Goal: Task Accomplishment & Management: Manage account settings

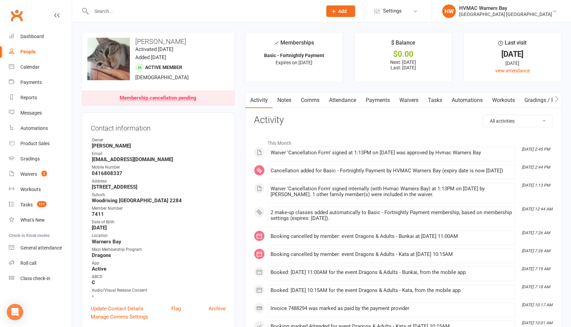
click at [100, 12] on input "text" at bounding box center [203, 11] width 228 height 10
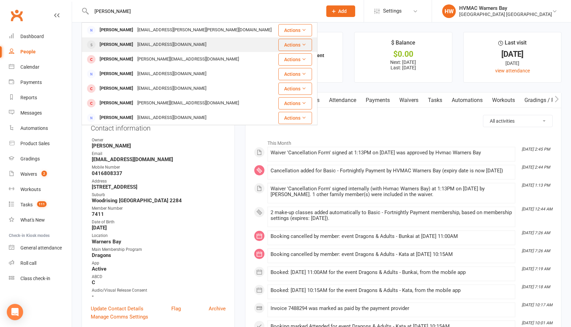
type input "[PERSON_NAME]"
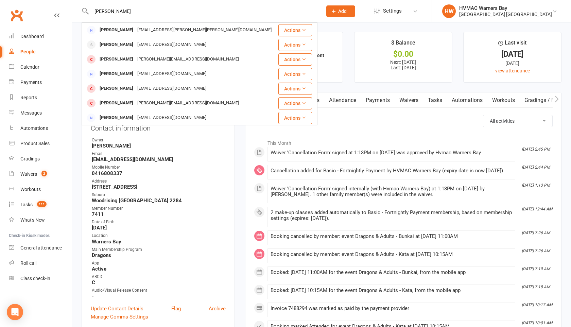
click at [106, 41] on div "Chloe Simmons Browne" at bounding box center [117, 45] width 38 height 10
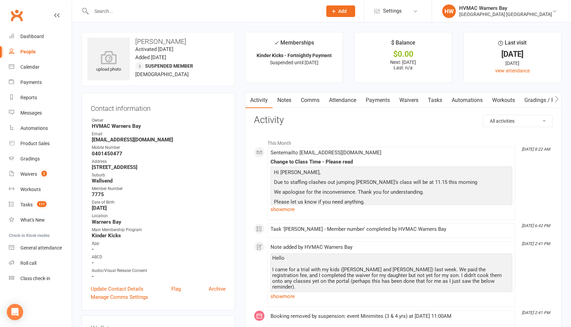
click at [25, 51] on div "People" at bounding box center [27, 51] width 15 height 5
select select "100"
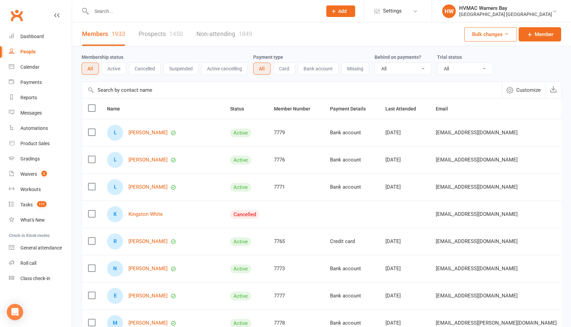
scroll to position [1, 0]
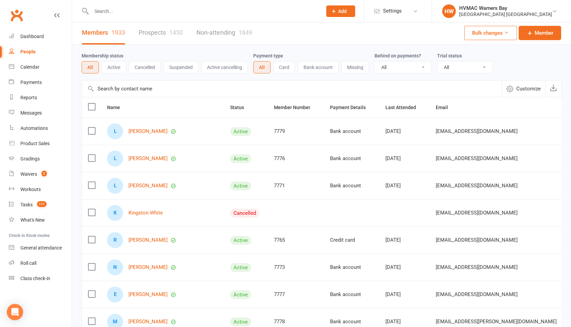
click at [164, 36] on link "Prospects 1450" at bounding box center [161, 32] width 44 height 23
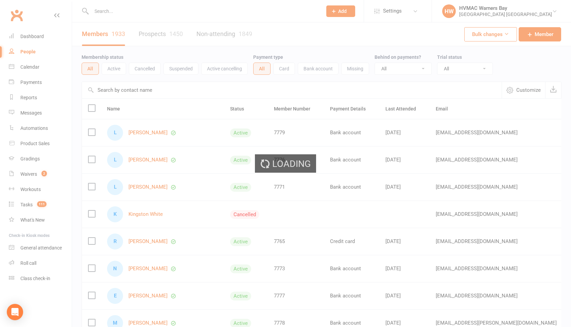
select select "100"
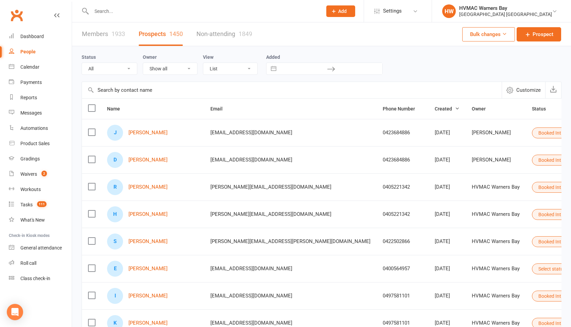
click at [134, 90] on input "text" at bounding box center [292, 90] width 420 height 16
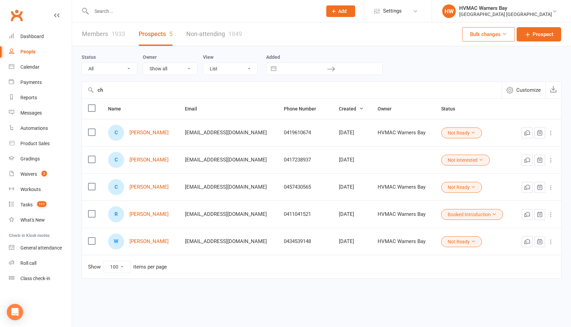
type input "c"
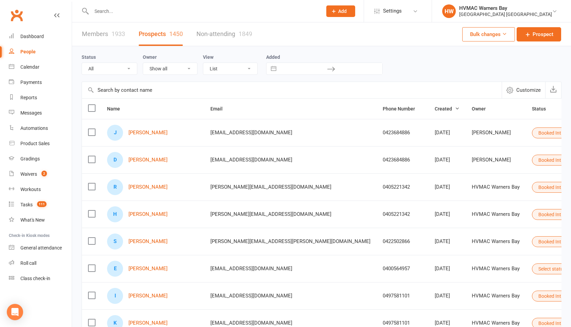
click at [105, 39] on link "Members 1933" at bounding box center [103, 33] width 43 height 23
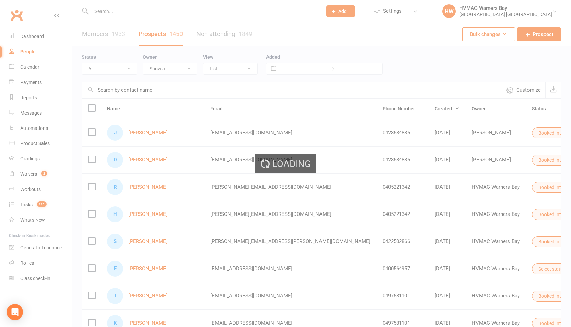
select select "100"
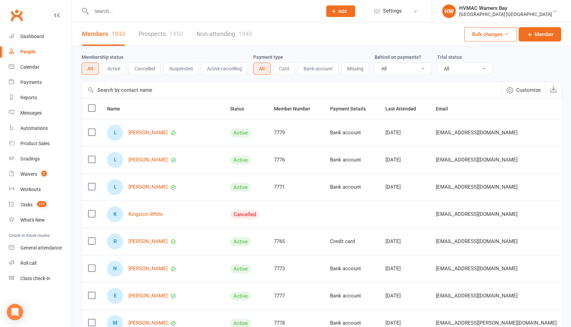
click at [226, 33] on link "Non-attending 1849" at bounding box center [224, 33] width 56 height 23
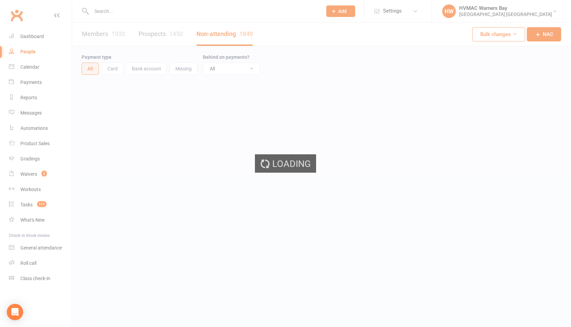
select select "100"
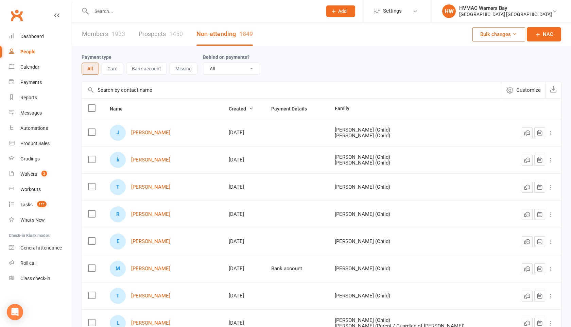
click at [157, 40] on link "Prospects 1450" at bounding box center [161, 33] width 44 height 23
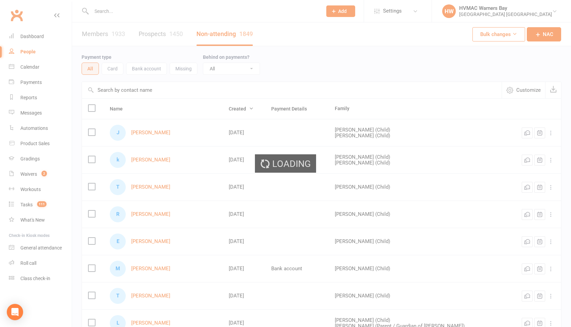
select select "100"
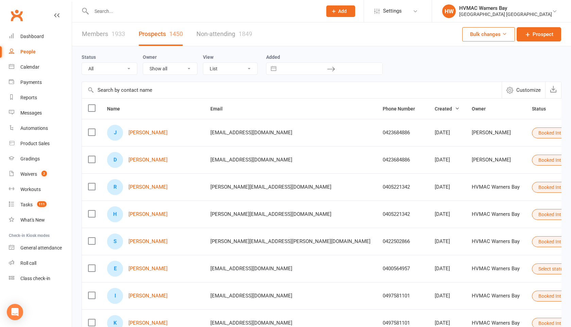
click at [103, 35] on link "Members 1933" at bounding box center [103, 33] width 43 height 23
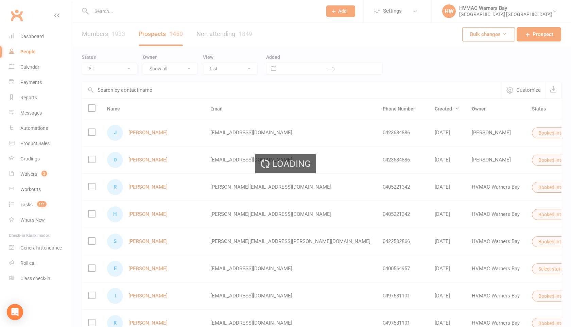
select select "100"
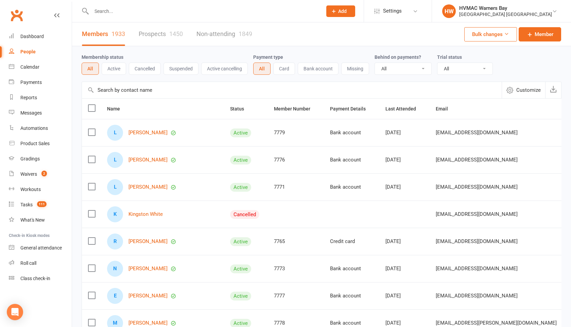
click at [101, 12] on input "text" at bounding box center [203, 11] width 228 height 10
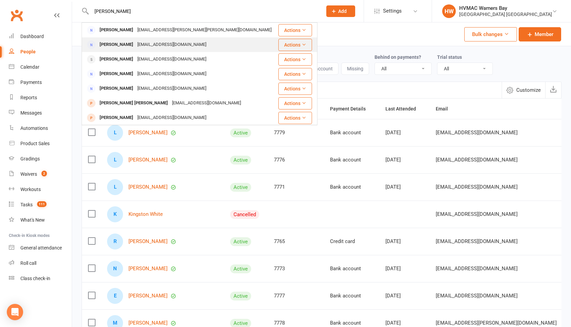
type input "kirtsy simmons"
click at [117, 42] on div "Kirsty Simmons" at bounding box center [117, 45] width 38 height 10
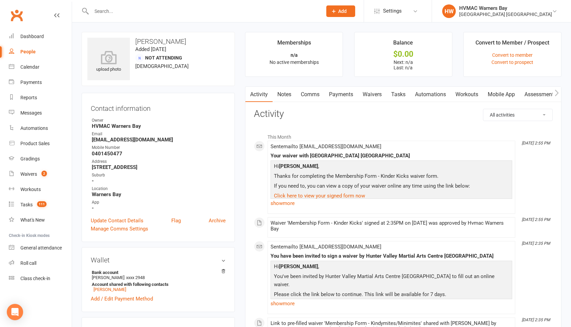
click at [377, 95] on link "Waivers" at bounding box center [372, 95] width 29 height 16
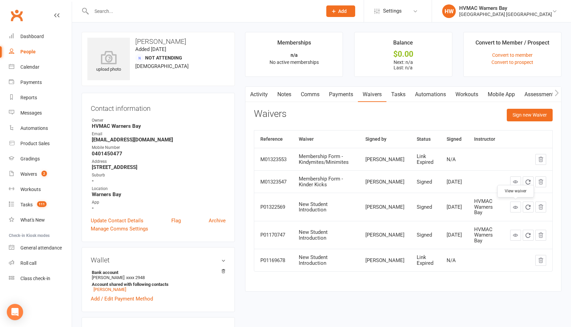
click at [517, 206] on icon at bounding box center [515, 207] width 5 height 5
click at [515, 182] on icon at bounding box center [515, 181] width 5 height 5
click at [283, 93] on link "Notes" at bounding box center [284, 95] width 23 height 16
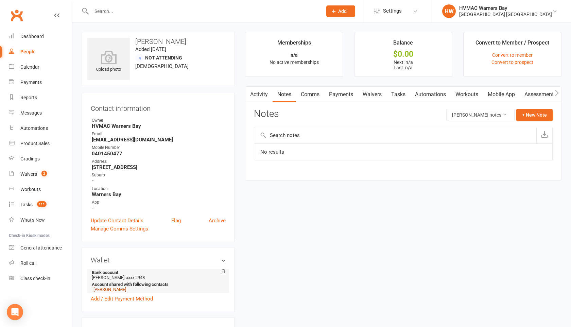
click at [112, 287] on link "Chloe Simmons Browne" at bounding box center [109, 289] width 33 height 5
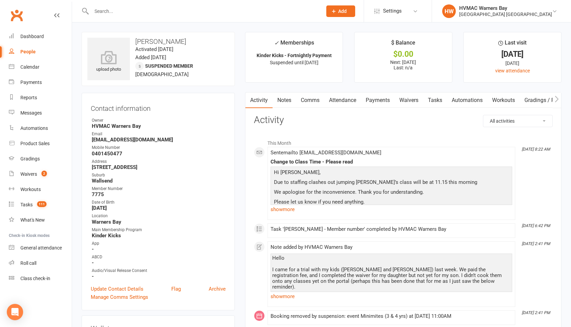
click at [281, 98] on link "Notes" at bounding box center [284, 100] width 23 height 16
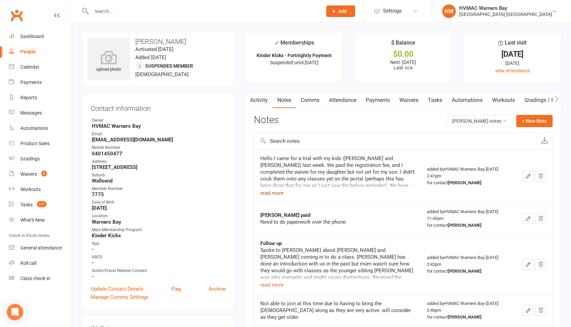
click at [277, 193] on button "read more" at bounding box center [271, 193] width 23 height 8
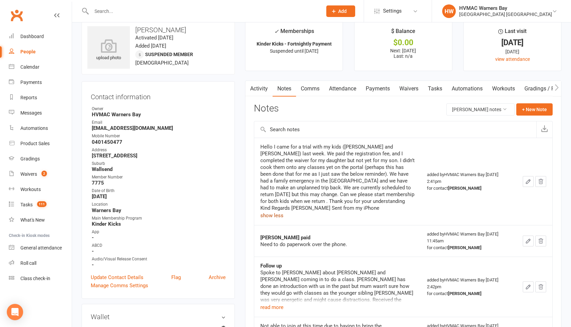
scroll to position [26, 0]
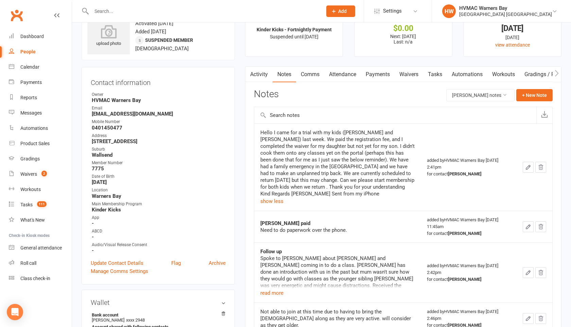
click at [106, 16] on div at bounding box center [200, 11] width 236 height 22
click at [103, 8] on input "text" at bounding box center [203, 11] width 228 height 10
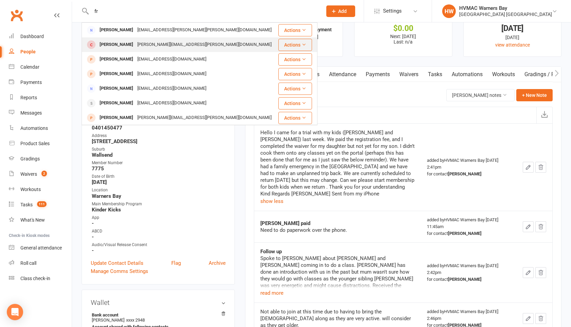
type input "f"
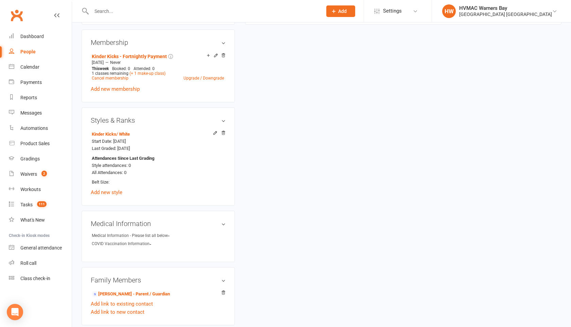
scroll to position [356, 0]
click at [167, 292] on link "Kirsty Simmons - Parent / Guardian" at bounding box center [131, 293] width 78 height 7
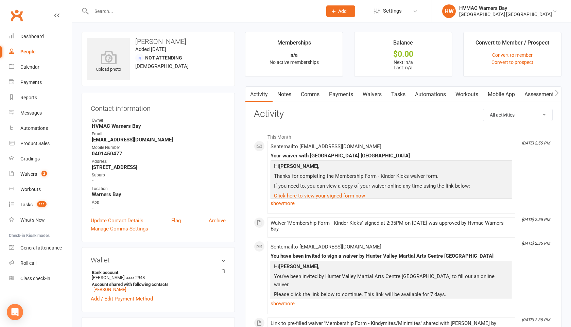
click at [167, 292] on div "Bank account Kirsty Simmons xxxx 2948 Account shared with following contacts Ch…" at bounding box center [158, 286] width 135 height 34
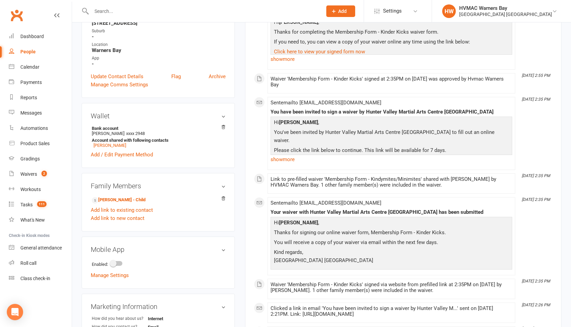
scroll to position [146, 0]
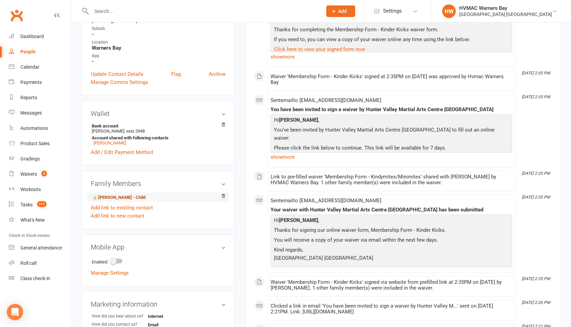
click at [127, 198] on link "Chloe Simmons Browne - Child" at bounding box center [119, 197] width 54 height 7
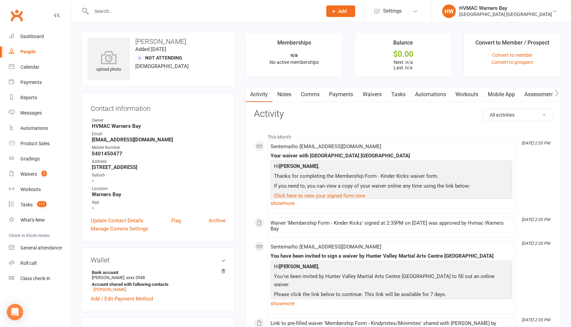
click at [372, 95] on link "Waivers" at bounding box center [372, 95] width 29 height 16
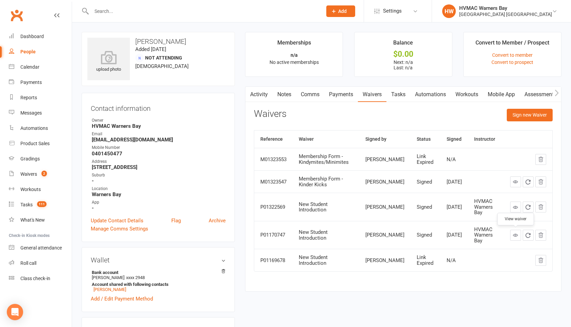
click at [515, 235] on icon at bounding box center [515, 234] width 5 height 5
click at [514, 206] on icon at bounding box center [515, 207] width 5 height 5
click at [512, 209] on link at bounding box center [515, 207] width 11 height 11
click at [519, 237] on link at bounding box center [515, 235] width 11 height 11
click at [25, 172] on div "Waivers" at bounding box center [28, 173] width 17 height 5
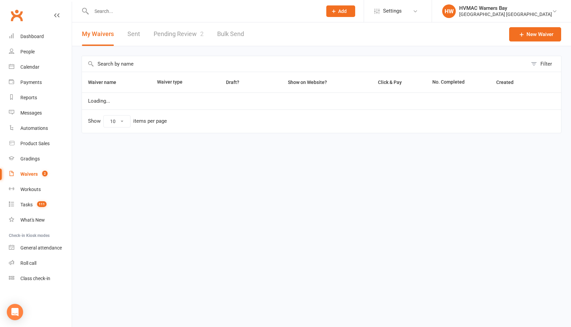
select select "100"
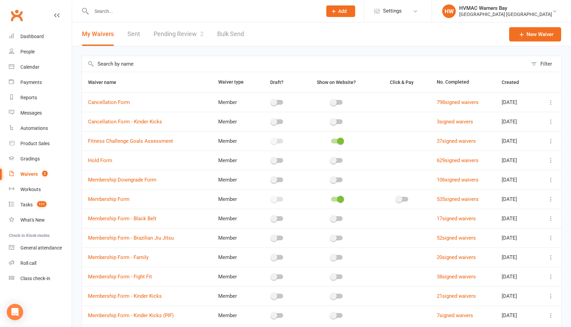
click at [160, 37] on link "Pending Review 2" at bounding box center [179, 33] width 50 height 23
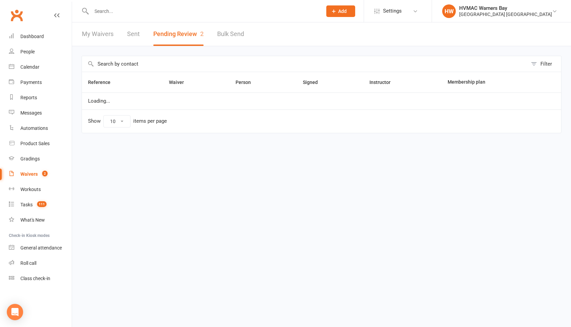
select select "100"
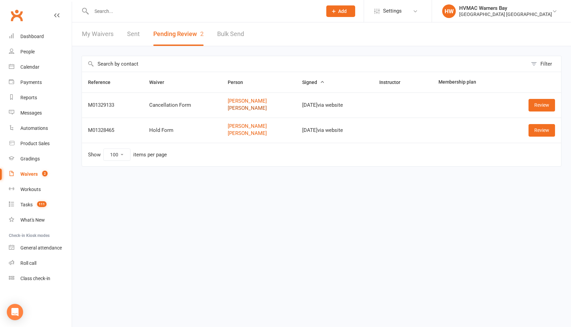
click at [234, 108] on link "Mila Reid" at bounding box center [259, 108] width 62 height 6
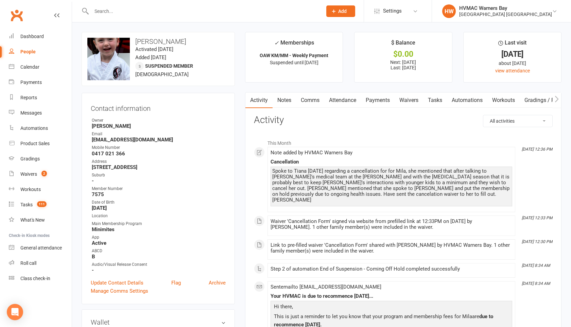
click at [405, 104] on link "Waivers" at bounding box center [409, 100] width 29 height 16
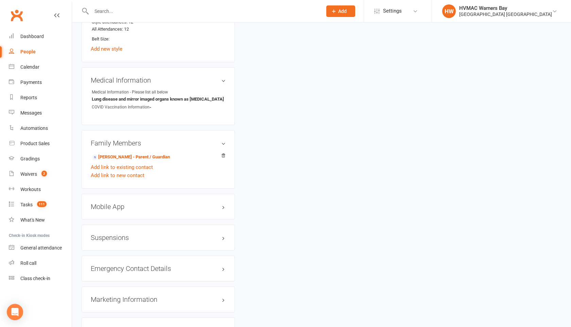
scroll to position [519, 0]
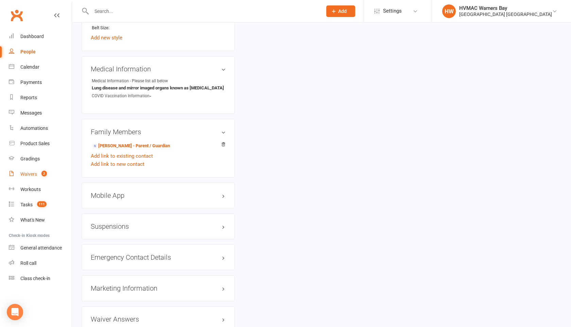
click at [29, 172] on div "Waivers" at bounding box center [28, 173] width 17 height 5
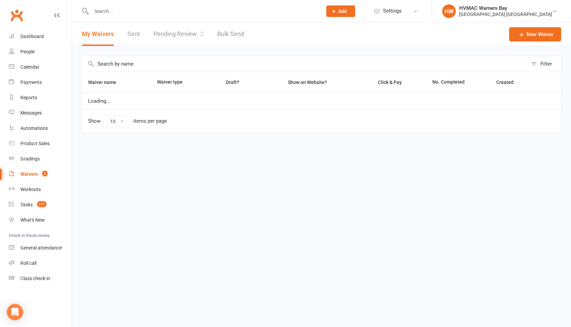
select select "100"
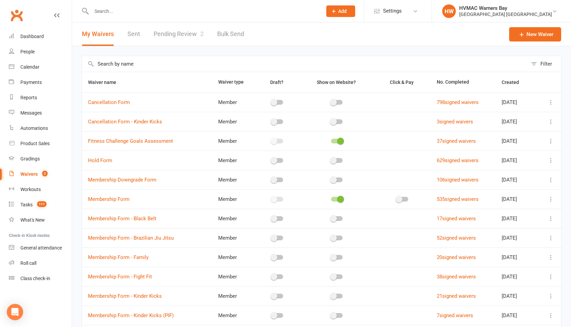
click at [182, 36] on link "Pending Review 2" at bounding box center [179, 33] width 50 height 23
select select "100"
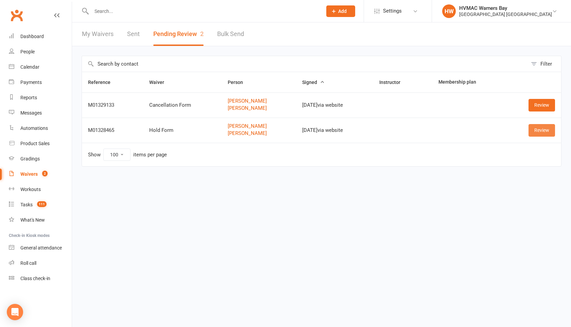
click at [537, 129] on link "Review" at bounding box center [541, 130] width 27 height 12
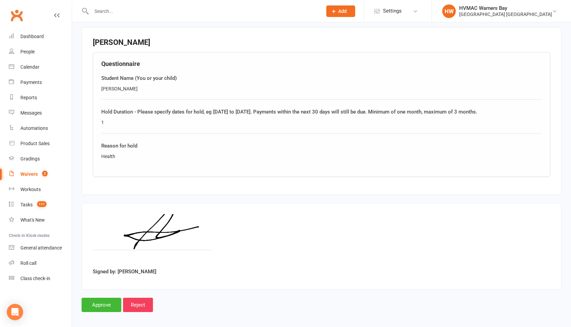
scroll to position [568, 0]
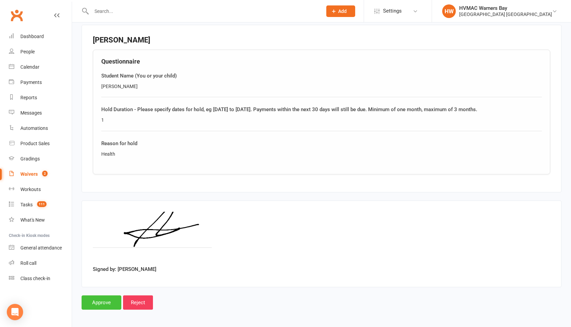
click at [105, 302] on input "Approve" at bounding box center [102, 302] width 40 height 14
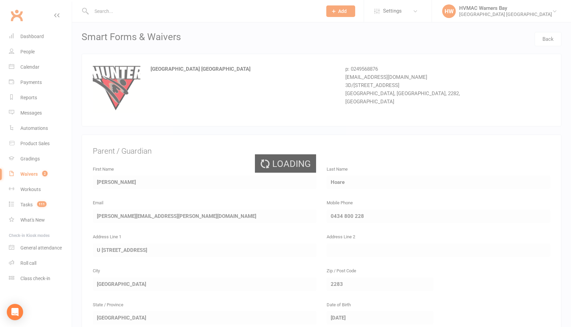
select select "100"
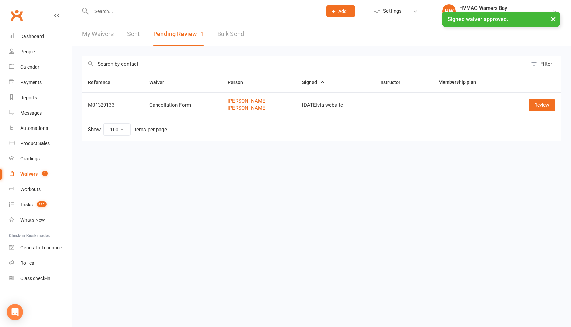
click at [102, 12] on div "× Signed waiver approved." at bounding box center [281, 12] width 562 height 0
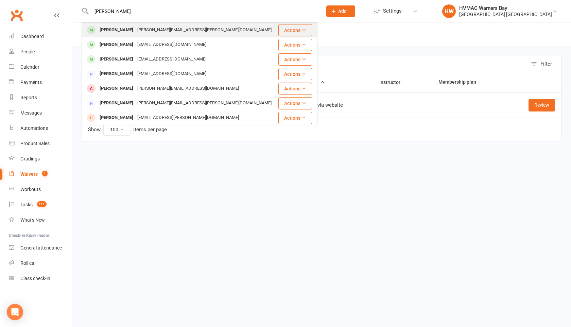
type input "jess lyons"
click at [106, 27] on div "Jess Lyons" at bounding box center [117, 30] width 38 height 10
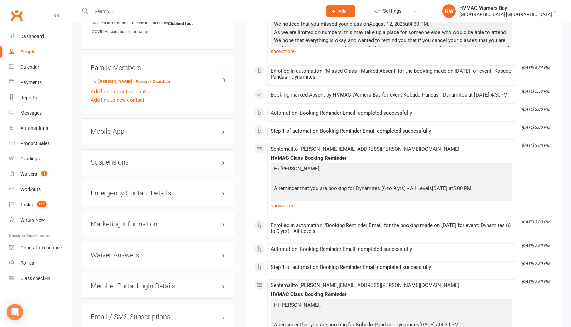
scroll to position [651, 0]
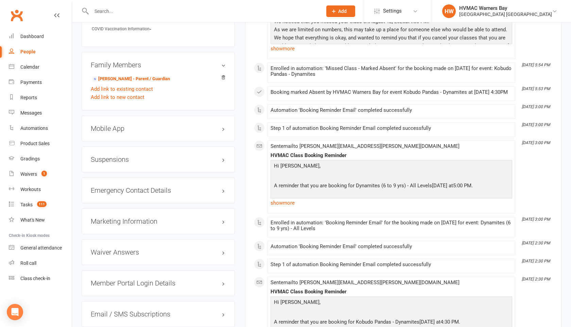
click at [137, 156] on h3 "Suspensions" at bounding box center [158, 159] width 135 height 7
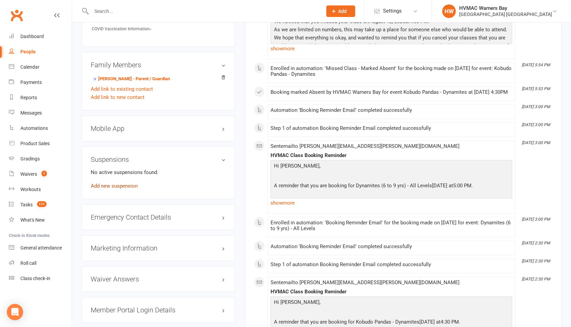
click at [129, 183] on link "Add new suspension" at bounding box center [114, 186] width 47 height 6
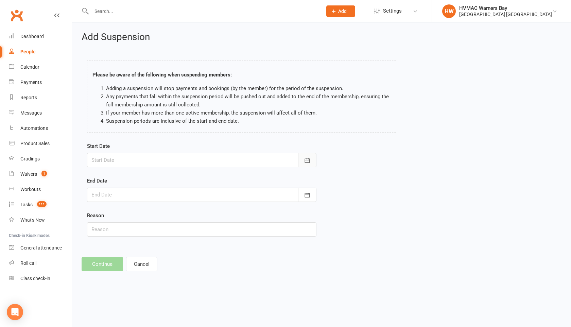
click at [308, 161] on icon "button" at bounding box center [307, 160] width 7 height 7
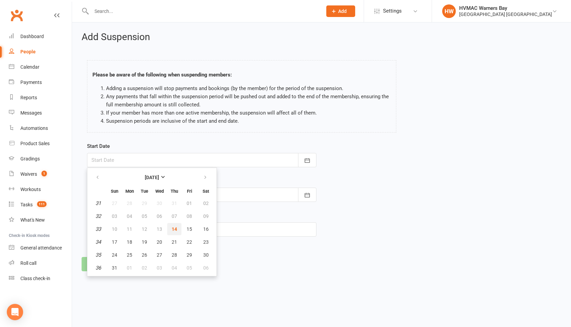
click at [172, 228] on span "14" at bounding box center [174, 228] width 5 height 5
type input "14 Aug 2025"
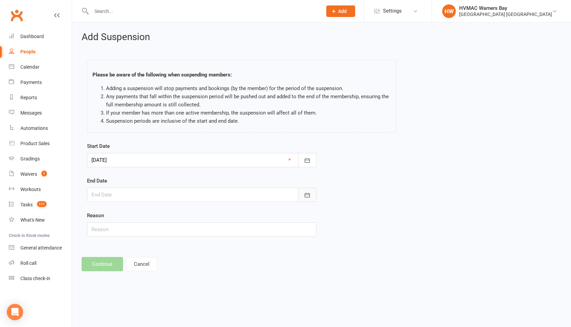
click at [305, 194] on icon "button" at bounding box center [307, 195] width 7 height 7
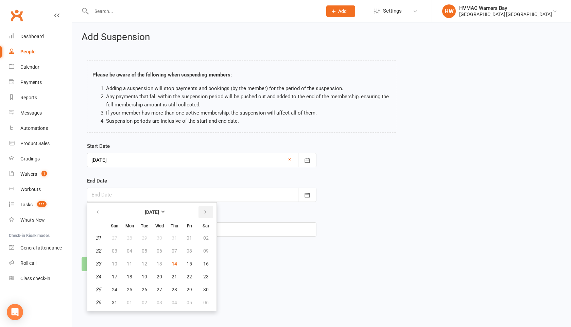
click at [203, 211] on icon "button" at bounding box center [205, 211] width 5 height 5
click at [111, 263] on button "14" at bounding box center [114, 264] width 14 height 12
type input "14 Sep 2025"
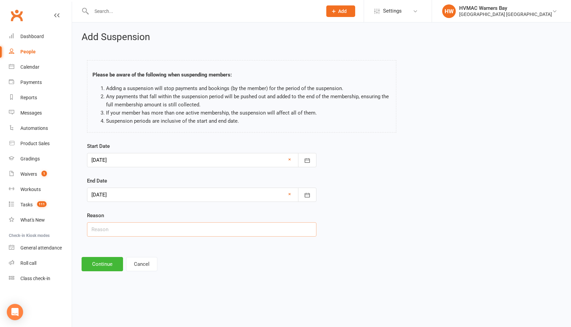
click at [115, 227] on input "text" at bounding box center [201, 229] width 229 height 14
type input "Health issues"
click at [97, 260] on button "Continue" at bounding box center [102, 264] width 41 height 14
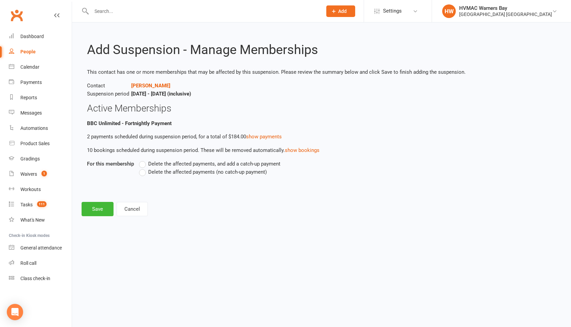
click at [142, 171] on label "Delete the affected payments (no catch-up payment)" at bounding box center [203, 172] width 128 height 8
click at [142, 168] on input "Delete the affected payments (no catch-up payment)" at bounding box center [141, 168] width 4 height 0
click at [102, 206] on button "Save" at bounding box center [98, 209] width 32 height 14
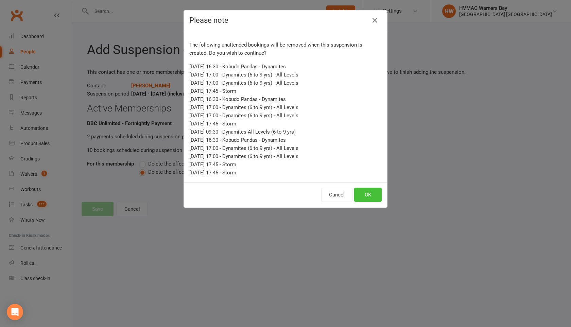
click at [365, 191] on button "OK" at bounding box center [368, 195] width 28 height 14
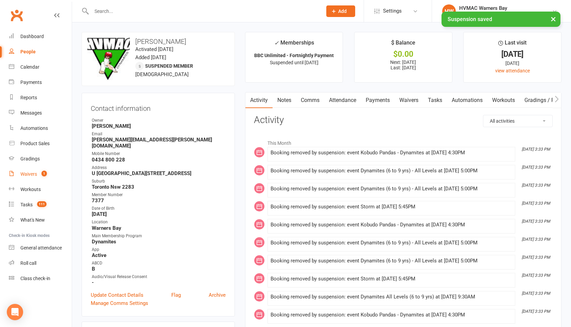
click at [25, 176] on div "Waivers" at bounding box center [28, 173] width 17 height 5
select select "100"
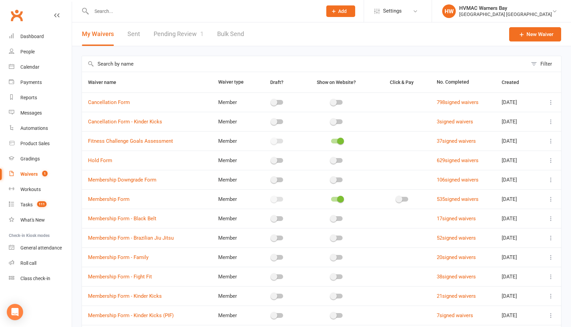
click at [164, 32] on link "Pending Review 1" at bounding box center [179, 33] width 50 height 23
select select "100"
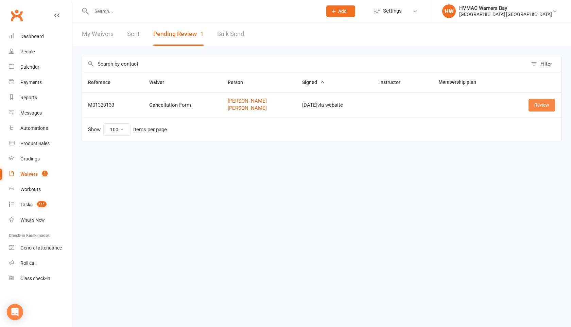
click at [538, 106] on link "Review" at bounding box center [541, 105] width 27 height 12
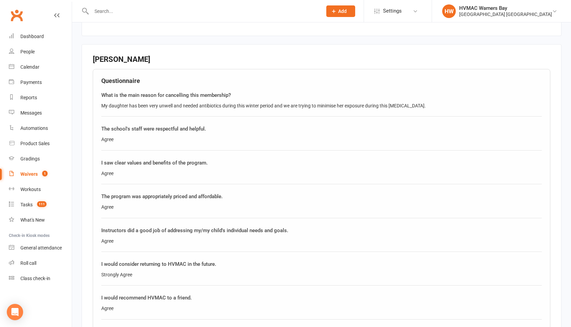
scroll to position [490, 0]
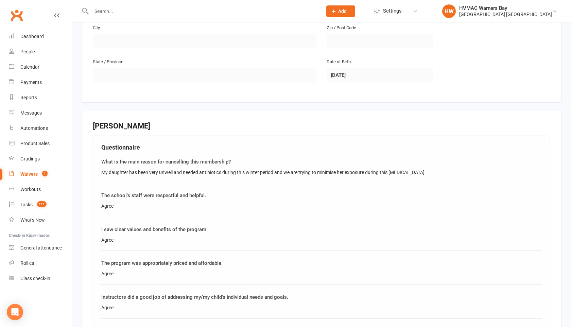
click at [126, 9] on input "text" at bounding box center [203, 11] width 228 height 10
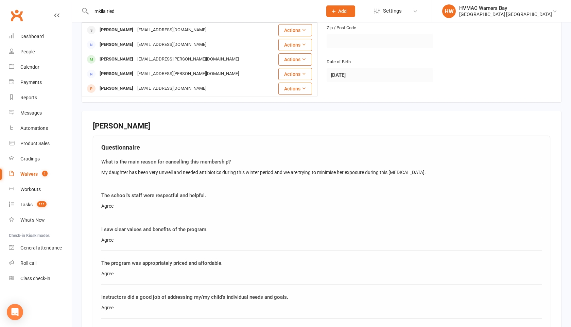
type input "mkila ried"
click at [135, 32] on div "tianareid1808@gmail.com" at bounding box center [171, 30] width 73 height 10
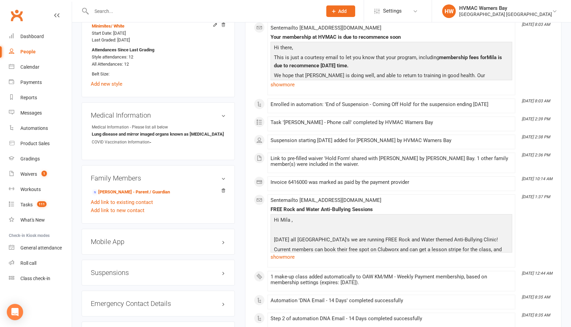
scroll to position [472, 0]
click at [223, 275] on h3 "Suspensions" at bounding box center [158, 273] width 135 height 7
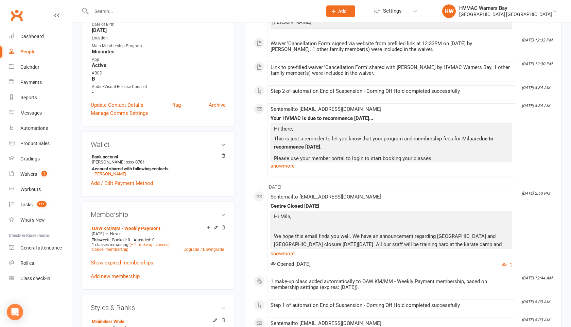
scroll to position [176, 0]
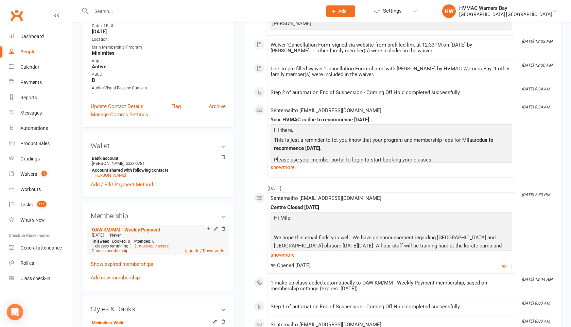
click at [118, 249] on link "Cancel membership" at bounding box center [110, 250] width 37 height 5
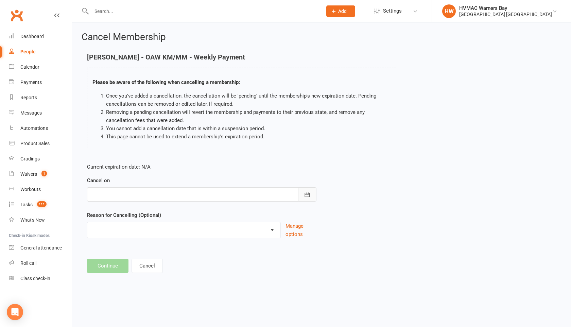
click at [310, 194] on icon "button" at bounding box center [307, 194] width 7 height 7
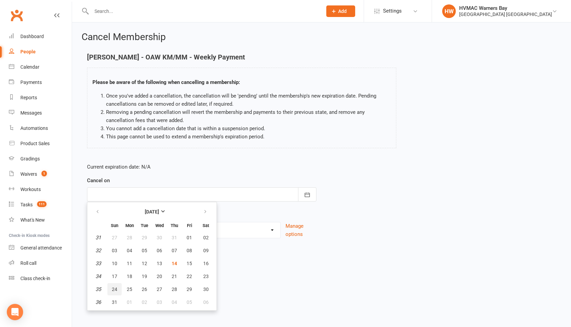
click at [118, 287] on button "24" at bounding box center [114, 289] width 14 height 12
type input "24 Aug 2025"
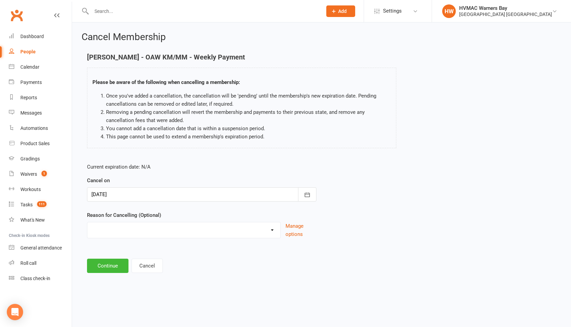
click at [125, 233] on select "Family commitments/circumstances Financial Holiday Lost interest Medical/Injury…" at bounding box center [183, 229] width 193 height 14
select select "4"
click at [87, 222] on select "Family commitments/circumstances Financial Holiday Lost interest Medical/Injury…" at bounding box center [183, 229] width 193 height 14
click at [112, 263] on button "Continue" at bounding box center [107, 266] width 41 height 14
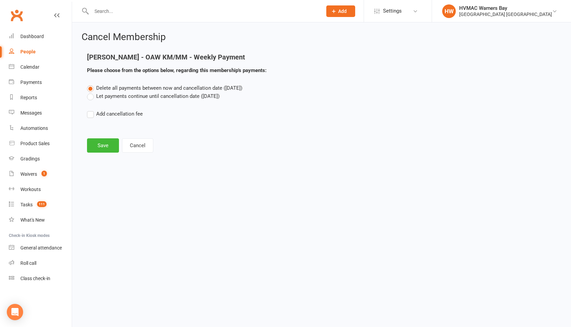
click at [88, 97] on label "Let payments continue until cancellation date (Aug 24, 2025)" at bounding box center [153, 96] width 133 height 8
click at [88, 92] on input "Let payments continue until cancellation date (Aug 24, 2025)" at bounding box center [89, 92] width 4 height 0
click at [101, 144] on button "Save" at bounding box center [103, 145] width 32 height 14
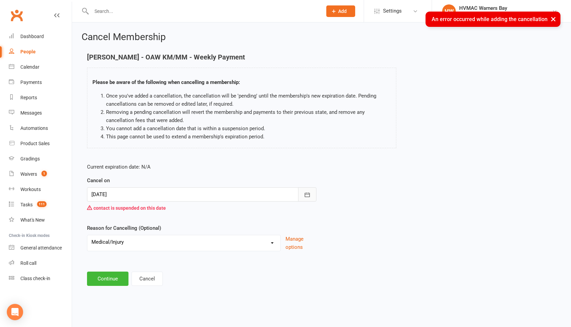
click at [304, 193] on icon "button" at bounding box center [307, 194] width 7 height 7
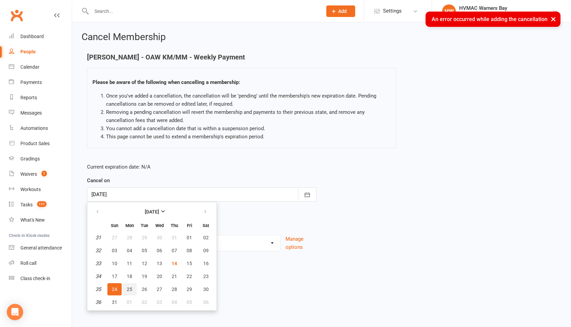
click at [131, 288] on span "25" at bounding box center [129, 288] width 5 height 5
type input "25 Aug 2025"
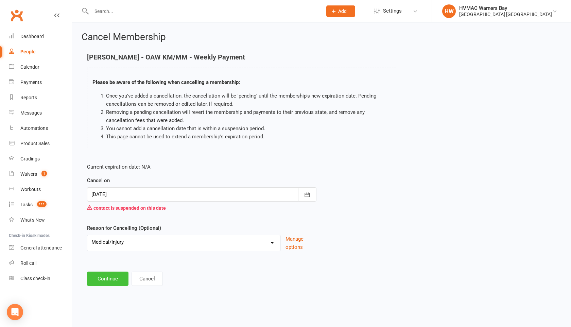
click at [120, 279] on button "Continue" at bounding box center [107, 279] width 41 height 14
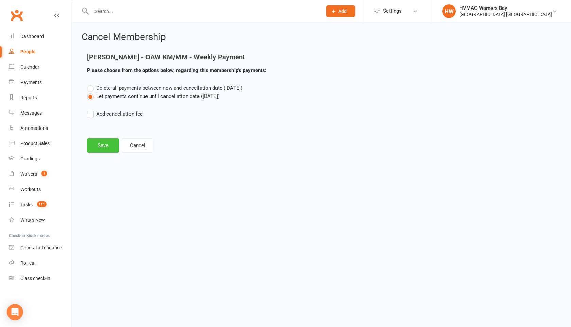
click at [107, 139] on button "Save" at bounding box center [103, 145] width 32 height 14
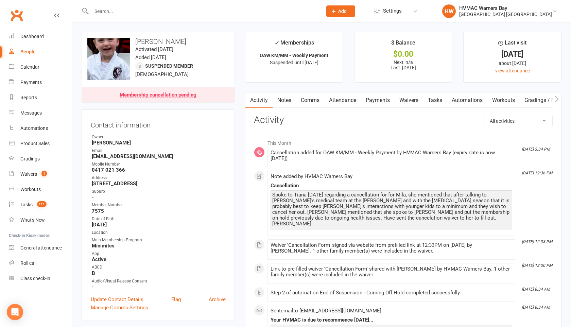
drag, startPoint x: 107, startPoint y: 139, endPoint x: 241, endPoint y: 101, distance: 138.4
click at [108, 138] on div "Owner" at bounding box center [159, 137] width 134 height 6
click at [28, 172] on div "Waivers" at bounding box center [28, 173] width 17 height 5
select select "100"
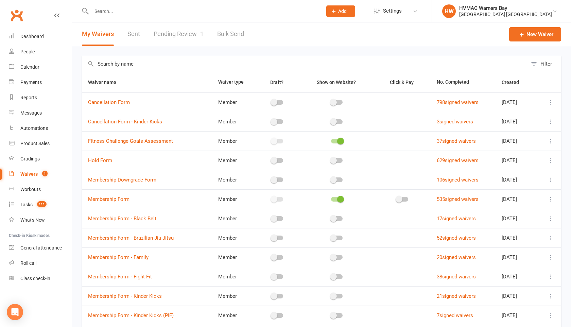
click at [160, 36] on link "Pending Review 1" at bounding box center [179, 33] width 50 height 23
select select "100"
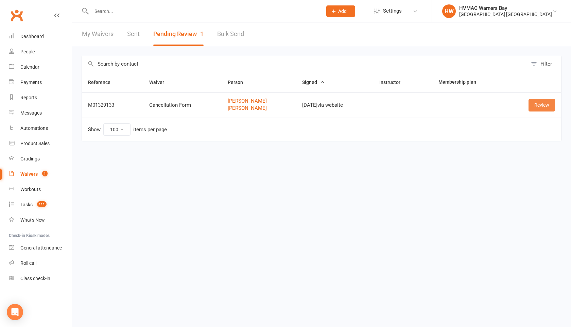
click at [541, 108] on link "Review" at bounding box center [541, 105] width 27 height 12
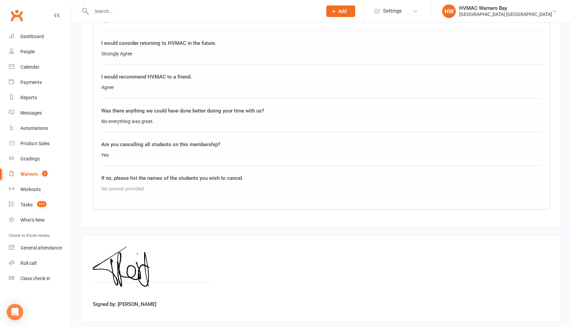
scroll to position [805, 0]
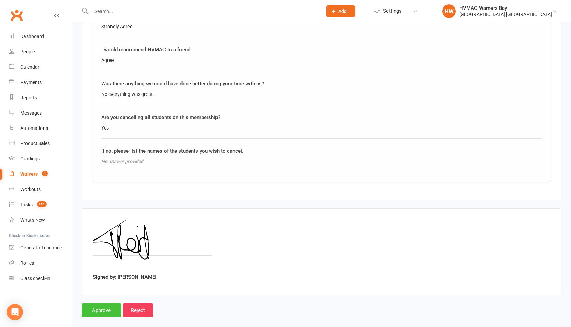
click at [97, 303] on input "Approve" at bounding box center [102, 310] width 40 height 14
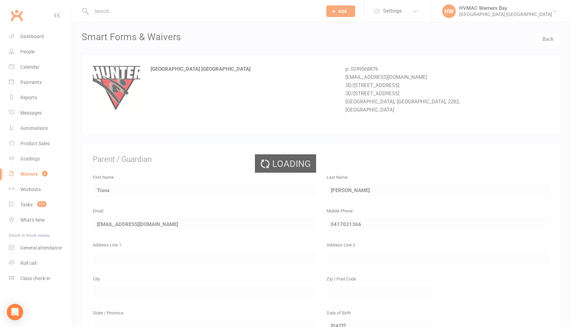
select select "100"
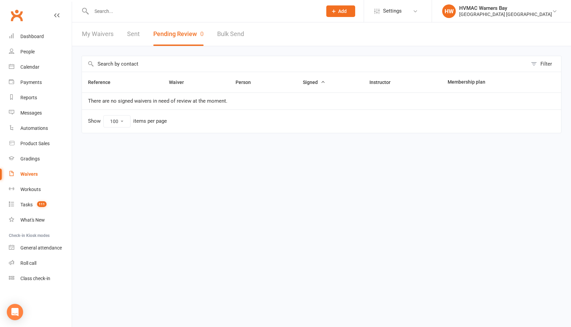
click at [103, 35] on link "My Waivers" at bounding box center [98, 33] width 32 height 23
select select "100"
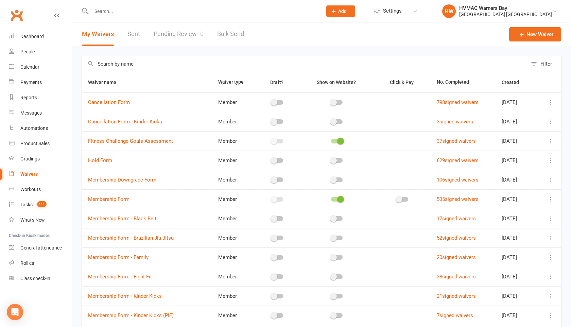
click at [133, 38] on link "Sent" at bounding box center [133, 33] width 13 height 23
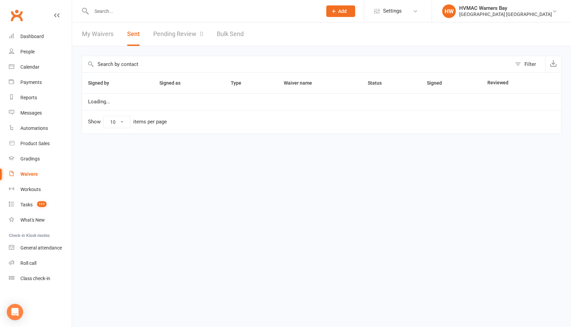
select select "100"
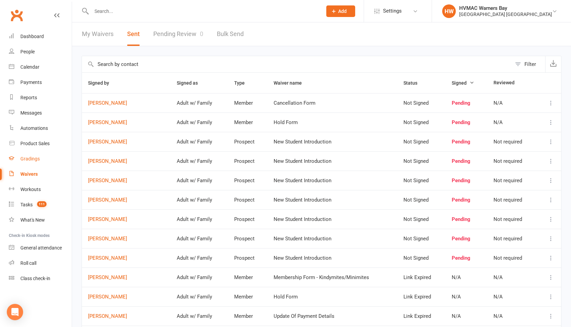
click at [32, 158] on div "Gradings" at bounding box center [29, 158] width 19 height 5
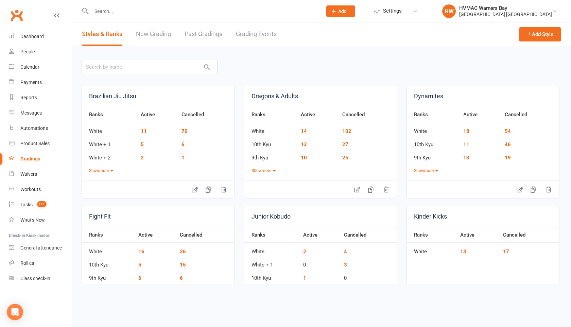
click at [255, 34] on link "Grading Events" at bounding box center [256, 33] width 41 height 23
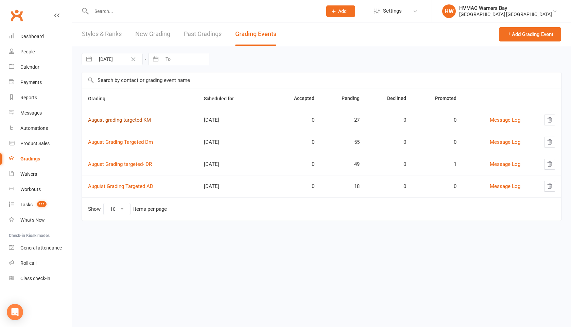
click at [128, 119] on link "August grading targeted KM" at bounding box center [119, 120] width 63 height 6
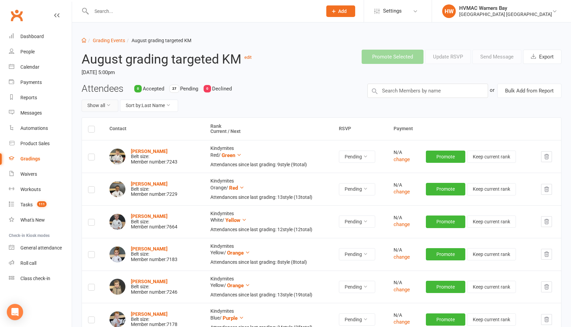
click at [112, 104] on button "Show all" at bounding box center [100, 106] width 37 height 12
click at [106, 164] on link "Pending only" at bounding box center [115, 162] width 67 height 14
click at [151, 105] on button "Sort by: Last Name" at bounding box center [158, 106] width 58 height 12
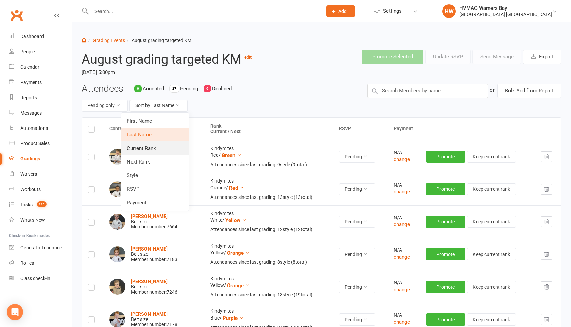
click at [151, 148] on link "Current Rank" at bounding box center [154, 148] width 67 height 14
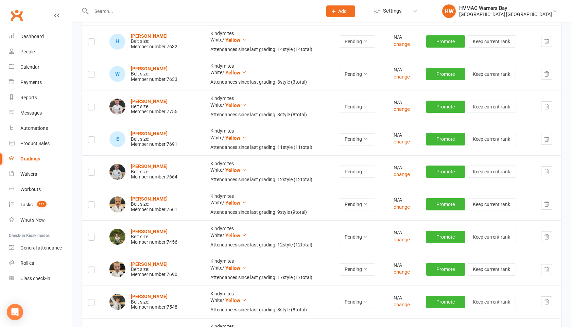
scroll to position [215, 0]
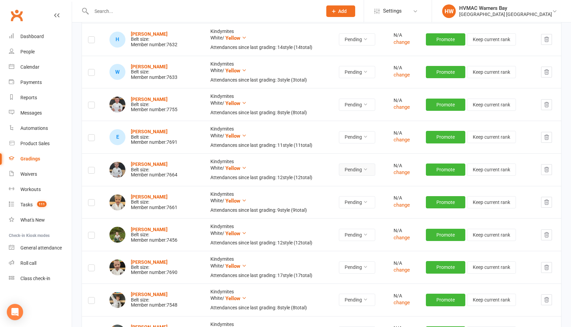
click at [352, 168] on button "Pending" at bounding box center [357, 169] width 36 height 12
click at [347, 181] on link "Accepted" at bounding box center [343, 185] width 67 height 14
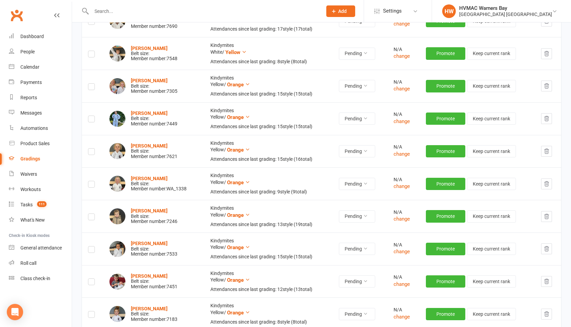
scroll to position [445, 0]
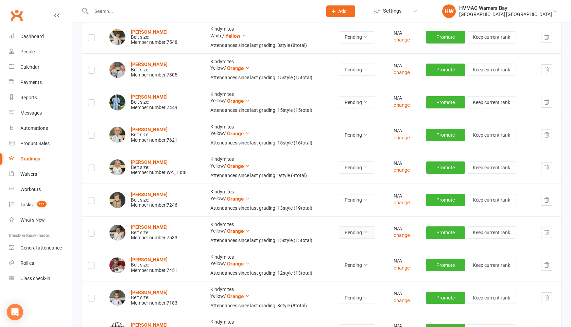
click at [352, 232] on button "Pending" at bounding box center [357, 232] width 36 height 12
click at [350, 244] on link "Accepted" at bounding box center [343, 248] width 67 height 14
click at [31, 62] on link "Calendar" at bounding box center [40, 66] width 63 height 15
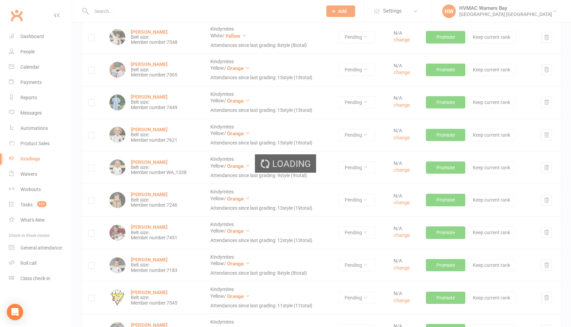
click at [31, 63] on ui-view "Prospect Member Non-attending contact Class / event Appointment Grading event T…" at bounding box center [285, 59] width 571 height 1005
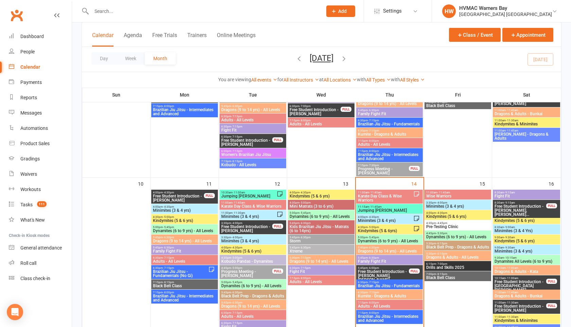
scroll to position [444, 0]
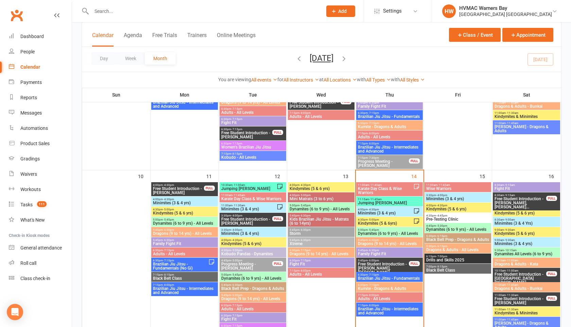
click at [371, 202] on span "Jumping Joeys" at bounding box center [389, 203] width 64 height 4
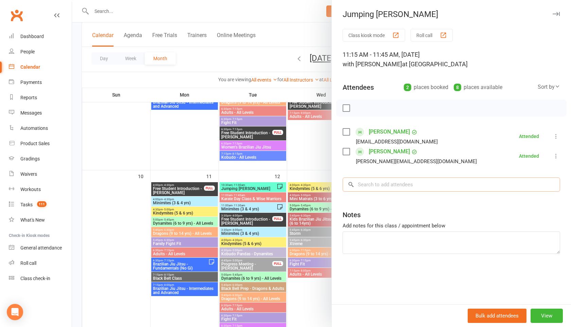
click at [369, 186] on input "search" at bounding box center [451, 184] width 217 height 14
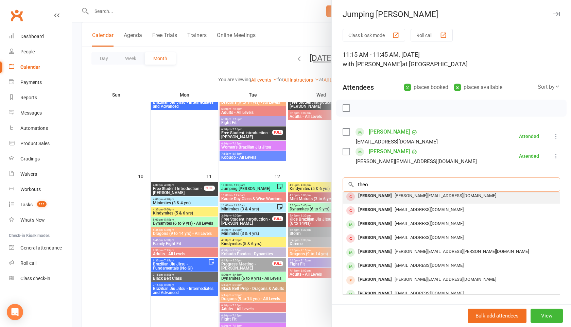
scroll to position [33, 0]
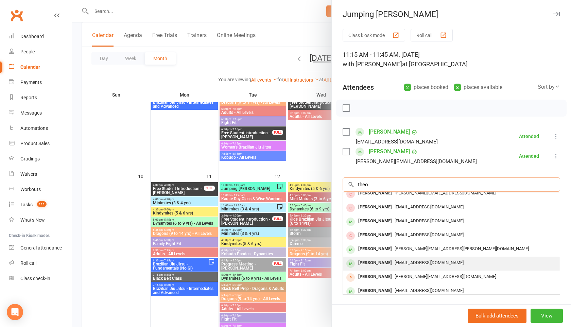
type input "theo"
click at [382, 260] on div "Theo Attwood-Smith" at bounding box center [374, 263] width 39 height 10
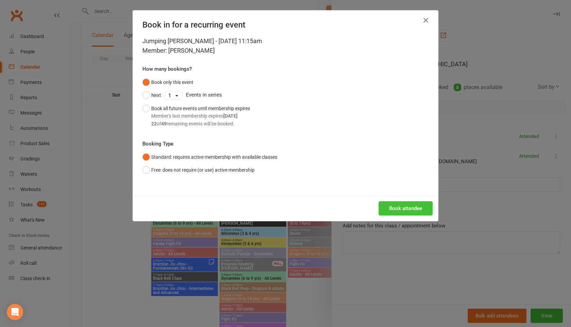
click at [397, 210] on button "Book attendee" at bounding box center [406, 208] width 54 height 14
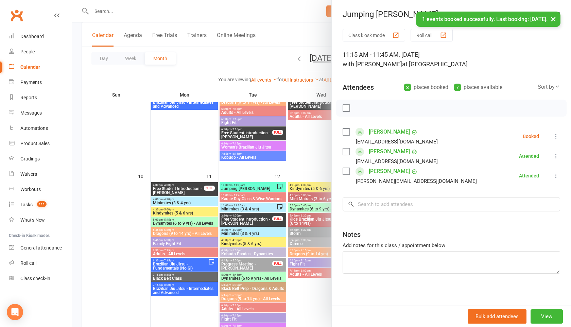
click at [558, 138] on icon at bounding box center [556, 136] width 7 height 7
click at [518, 173] on link "Check in" at bounding box center [523, 177] width 73 height 14
click at [554, 19] on button "×" at bounding box center [553, 19] width 12 height 15
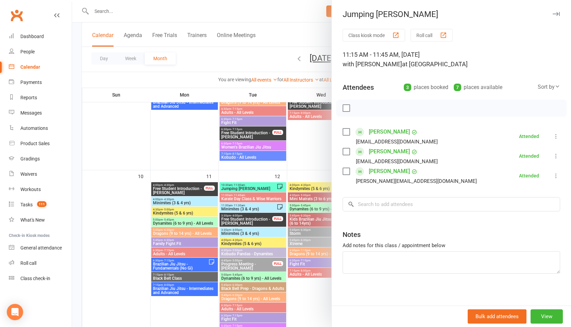
click at [555, 15] on icon "button" at bounding box center [556, 14] width 7 height 4
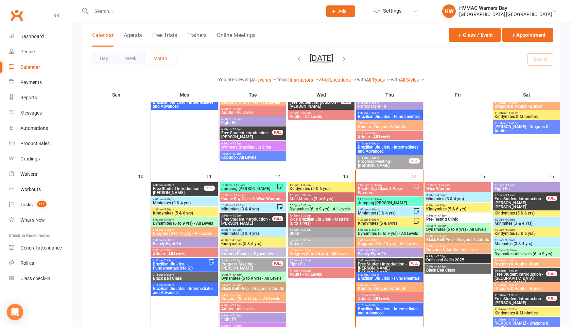
click at [367, 212] on span "Minimites (3 & 4 yrs)" at bounding box center [385, 213] width 56 height 4
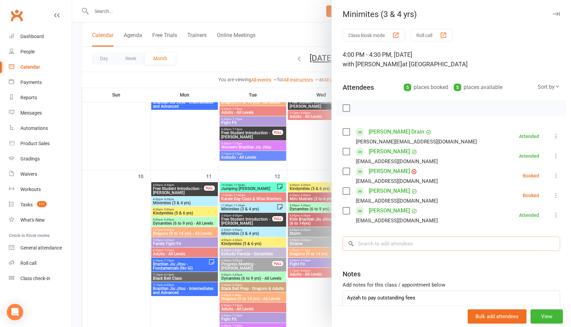
click at [365, 246] on input "search" at bounding box center [451, 244] width 217 height 14
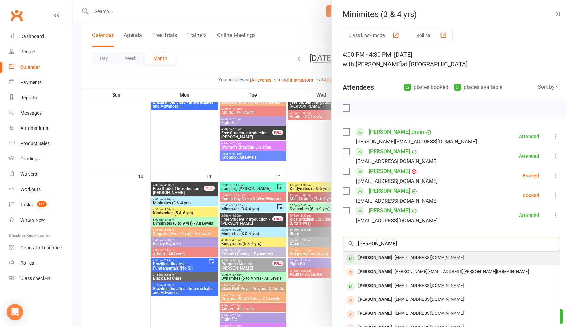
type input "grace stavros"
click at [369, 255] on div "Grace Stavros" at bounding box center [374, 258] width 39 height 10
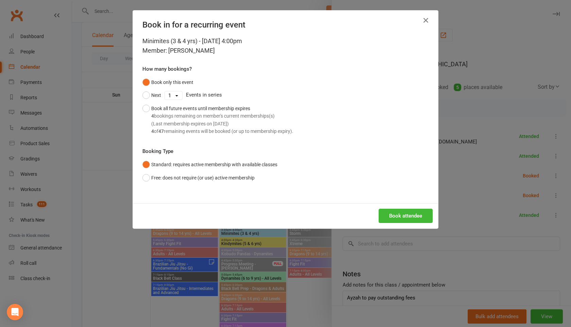
click at [393, 195] on div "Minimites (3 & 4 yrs) - Aug 14, 2025 4:00pm Member: Grace Stavros How many book…" at bounding box center [285, 119] width 305 height 167
click at [392, 208] on div "Book attendee" at bounding box center [285, 215] width 305 height 25
click at [392, 217] on button "Book attendee" at bounding box center [406, 216] width 54 height 14
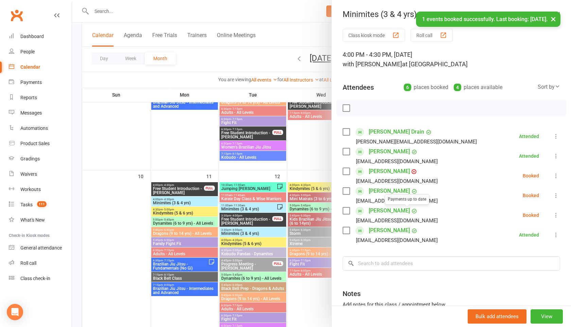
click at [399, 212] on link "Grace Stavros" at bounding box center [389, 210] width 41 height 11
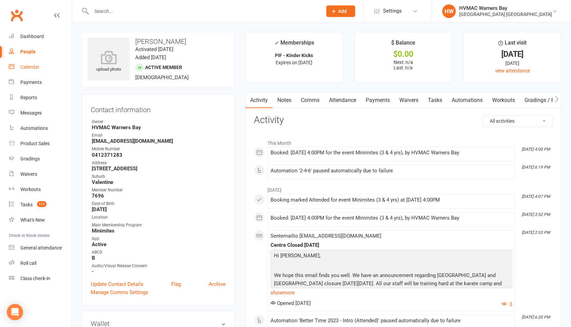
click at [28, 70] on link "Calendar" at bounding box center [40, 66] width 63 height 15
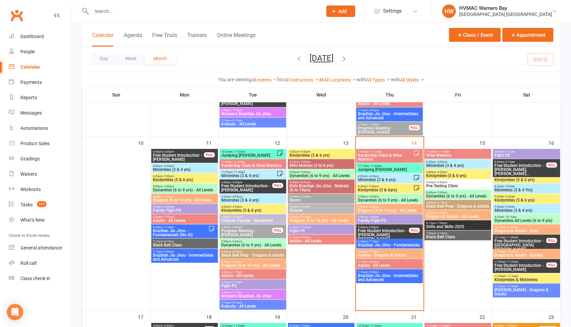
scroll to position [480, 0]
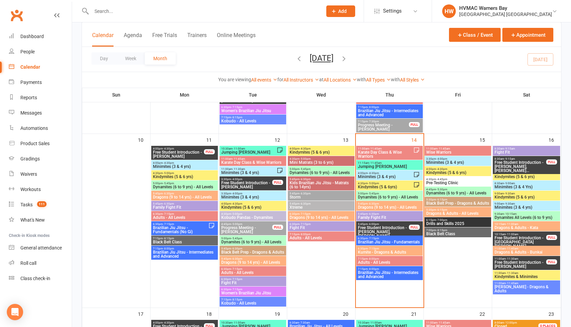
click at [378, 230] on span "Free Student Introduction - Andrew Hendrick, Keile..." at bounding box center [383, 232] width 52 height 12
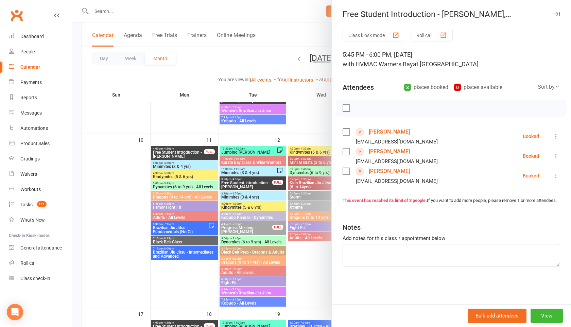
click at [388, 129] on link "Andrew Hendrick" at bounding box center [389, 131] width 41 height 11
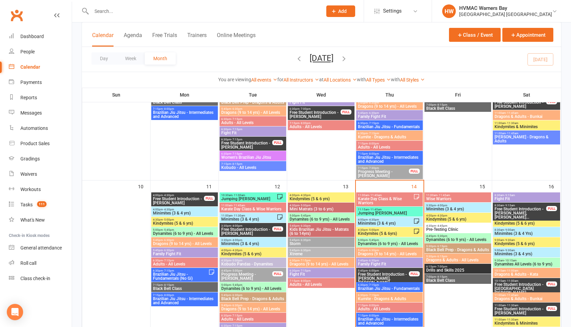
scroll to position [438, 0]
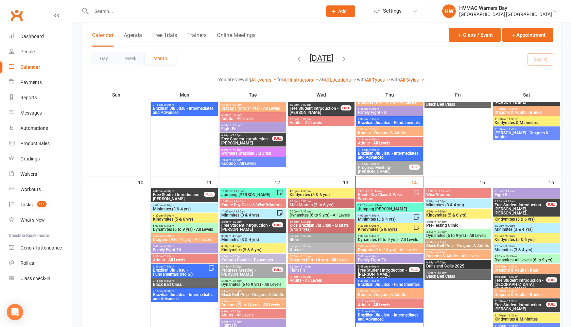
click at [372, 271] on span "Free Student Introduction - Andrew Hendrick, Keile..." at bounding box center [383, 274] width 52 height 12
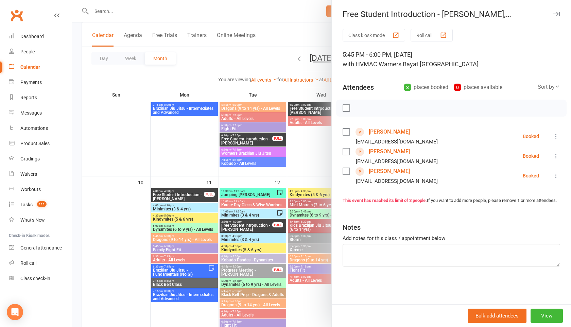
click at [378, 154] on link "Isabella Hendrick" at bounding box center [389, 151] width 41 height 11
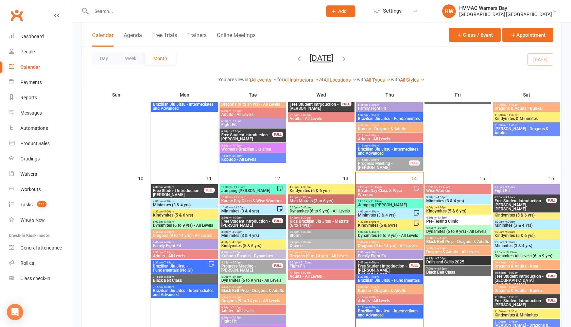
scroll to position [464, 0]
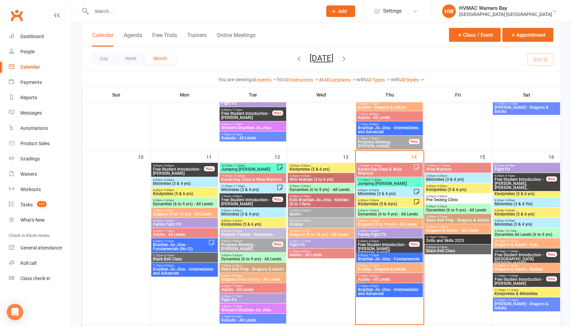
click at [372, 258] on span "Brazilian Jiu Jitsu - Fundamentals" at bounding box center [389, 259] width 64 height 4
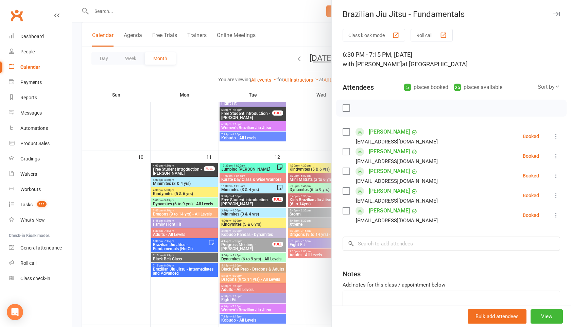
click at [555, 16] on button "button" at bounding box center [556, 14] width 8 height 8
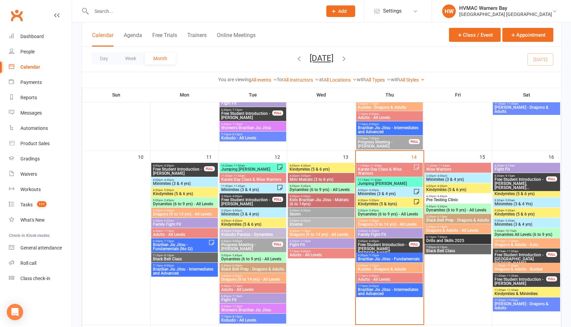
click at [367, 193] on span "Minimites (3 & 4 yrs)" at bounding box center [385, 194] width 56 height 4
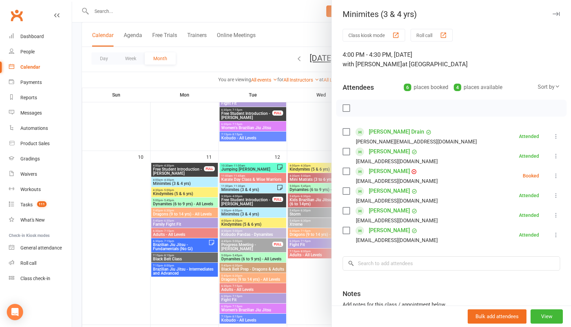
click at [555, 16] on button "button" at bounding box center [556, 14] width 8 height 8
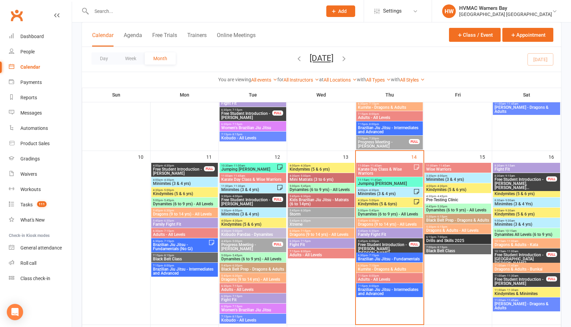
click at [382, 203] on span "Kindymites (5 & 6yrs)" at bounding box center [385, 204] width 56 height 4
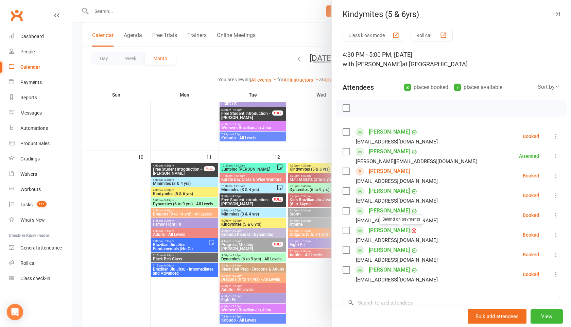
click at [411, 229] on icon at bounding box center [413, 230] width 5 height 5
click at [391, 230] on link "Zala Norton" at bounding box center [389, 230] width 41 height 11
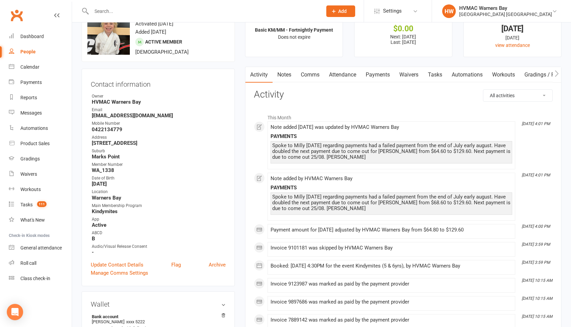
scroll to position [27, 0]
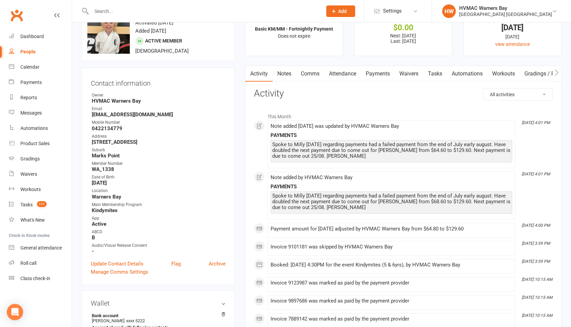
click at [382, 75] on link "Payments" at bounding box center [378, 74] width 34 height 16
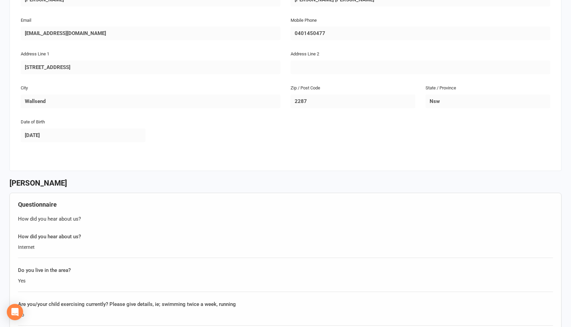
scroll to position [400, 0]
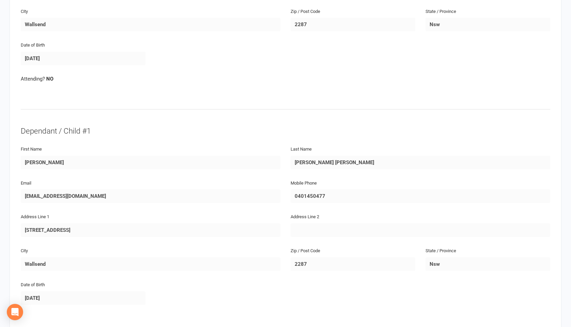
scroll to position [173, 0]
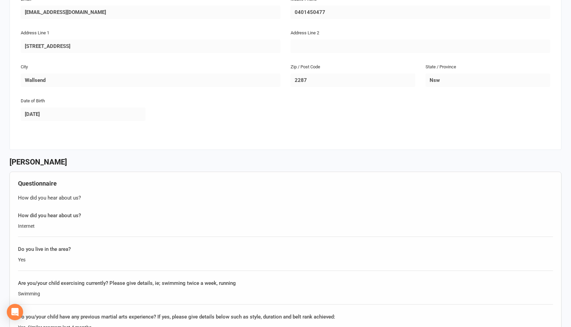
scroll to position [409, 0]
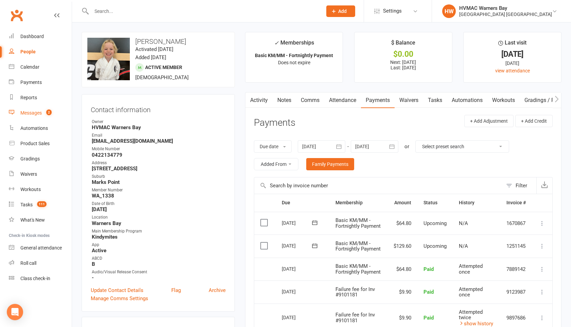
click at [40, 116] on div "Messages" at bounding box center [30, 112] width 21 height 5
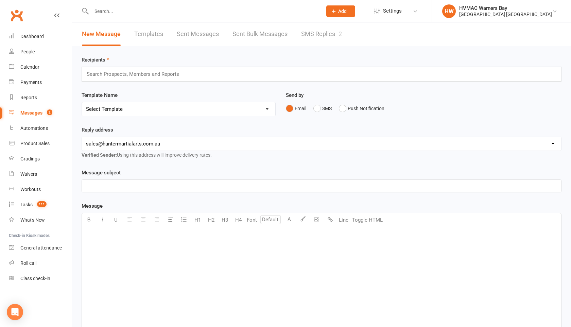
click at [316, 34] on link "SMS Replies 2" at bounding box center [321, 33] width 41 height 23
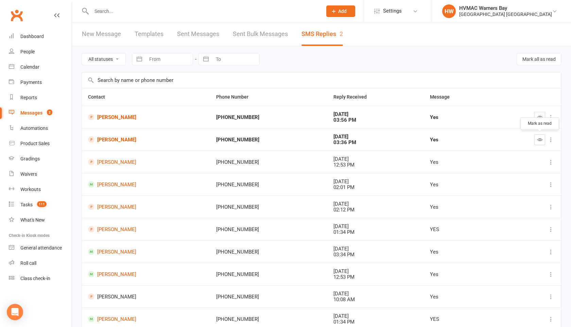
click at [540, 139] on icon "button" at bounding box center [539, 139] width 5 height 5
click at [537, 118] on icon "button" at bounding box center [539, 117] width 5 height 5
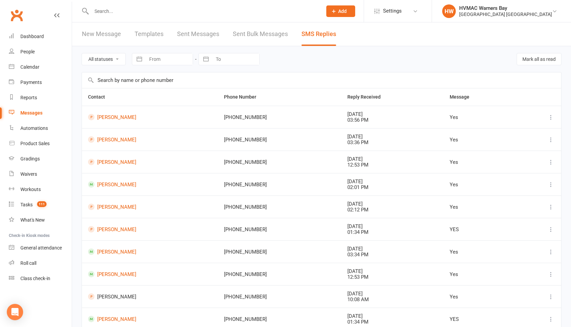
click at [108, 11] on input "text" at bounding box center [203, 11] width 228 height 10
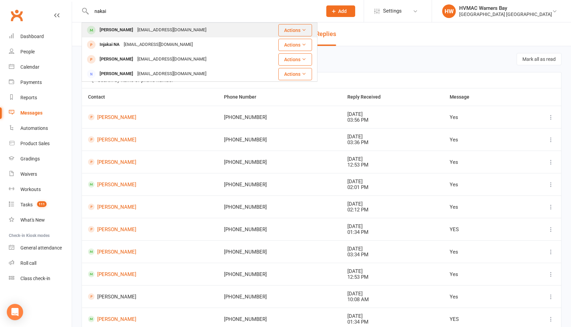
type input "nakai"
click at [114, 25] on div "Nakai Bruce" at bounding box center [117, 30] width 38 height 10
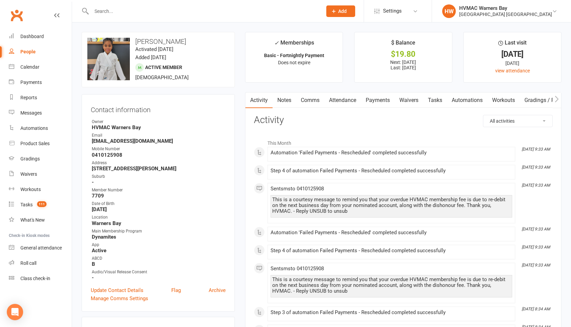
click at [282, 101] on link "Notes" at bounding box center [284, 100] width 23 height 16
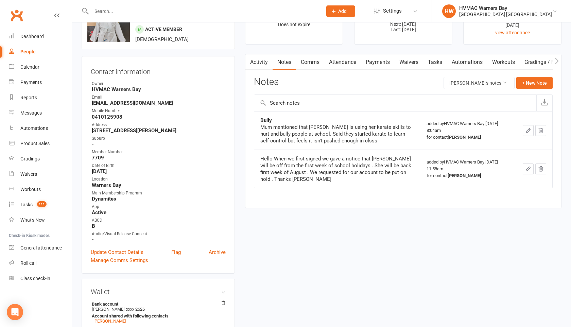
scroll to position [37, 0]
click at [334, 62] on link "Attendance" at bounding box center [342, 63] width 37 height 16
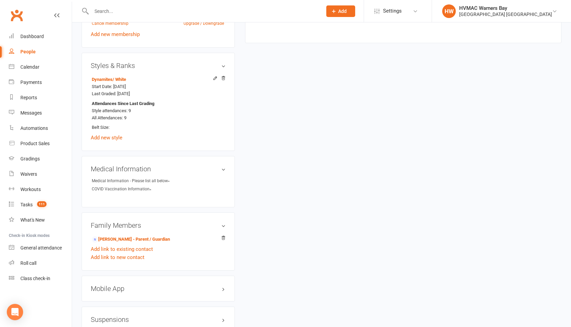
scroll to position [287, 0]
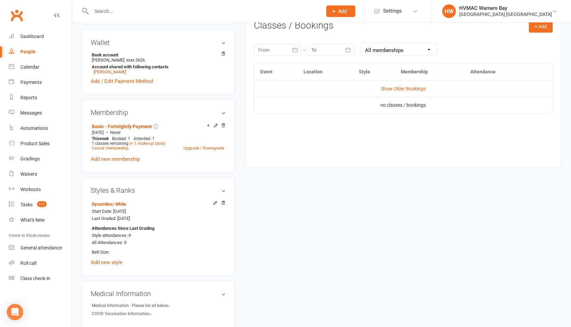
click at [101, 3] on div at bounding box center [200, 11] width 236 height 22
click at [101, 8] on input "text" at bounding box center [203, 11] width 228 height 10
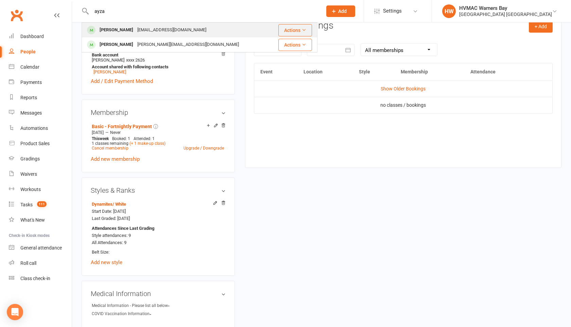
type input "ayza"
click at [111, 30] on div "Ayzah Hall" at bounding box center [117, 30] width 38 height 10
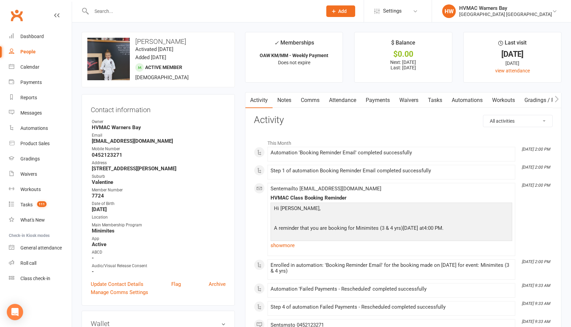
click at [285, 98] on link "Notes" at bounding box center [284, 100] width 23 height 16
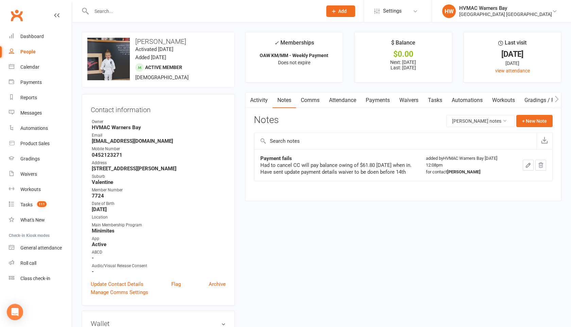
click at [406, 100] on link "Waivers" at bounding box center [409, 100] width 29 height 16
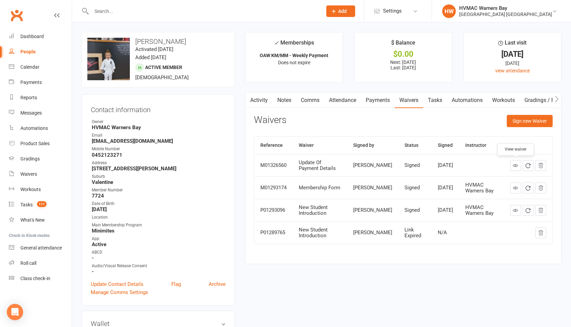
click at [515, 168] on icon at bounding box center [515, 165] width 5 height 5
click at [376, 96] on link "Payments" at bounding box center [378, 100] width 34 height 16
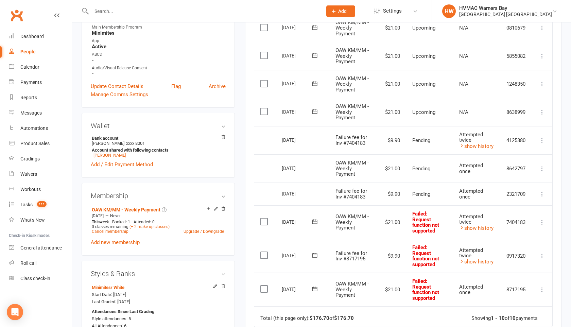
scroll to position [213, 0]
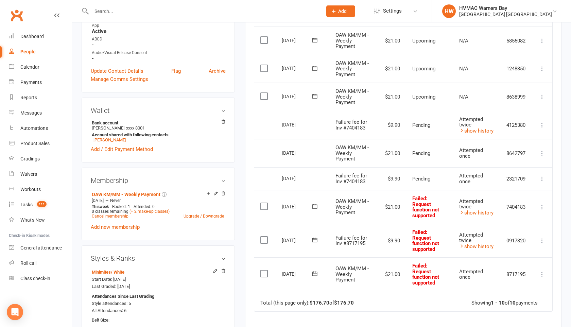
click at [480, 134] on td "Attempted twice show history" at bounding box center [476, 125] width 47 height 29
click at [480, 129] on link "show history" at bounding box center [476, 131] width 34 height 6
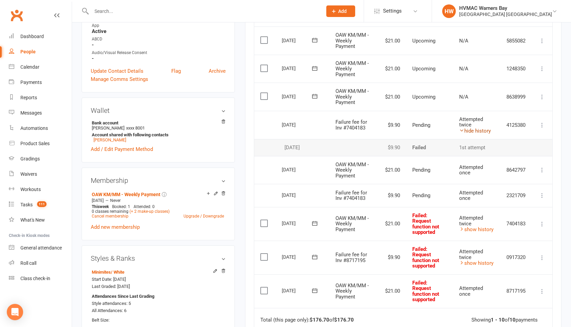
click at [480, 129] on link "hide history" at bounding box center [475, 131] width 32 height 6
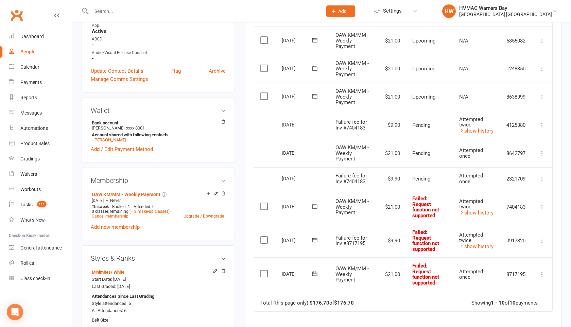
click at [541, 207] on icon at bounding box center [542, 207] width 7 height 7
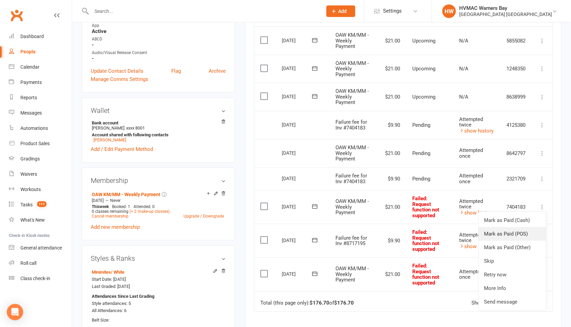
click at [510, 234] on link "Mark as Paid (POS)" at bounding box center [511, 234] width 67 height 14
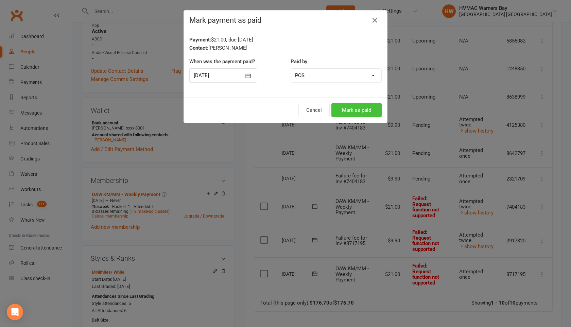
click at [363, 111] on button "Mark as paid" at bounding box center [356, 110] width 50 height 14
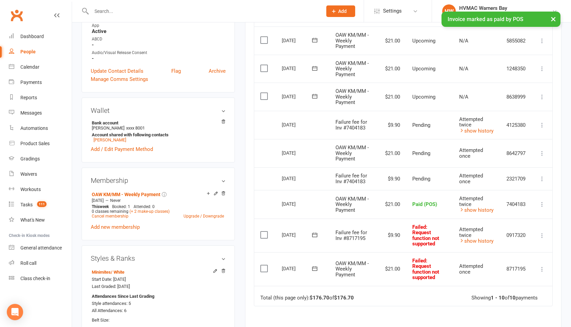
click at [544, 235] on icon at bounding box center [542, 235] width 7 height 7
click at [507, 264] on link "Mark as Paid (POS)" at bounding box center [511, 263] width 67 height 14
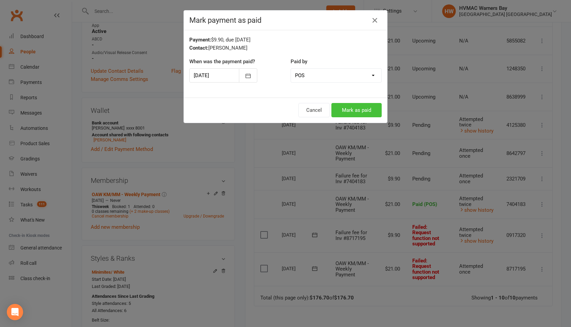
click at [364, 113] on button "Mark as paid" at bounding box center [356, 110] width 50 height 14
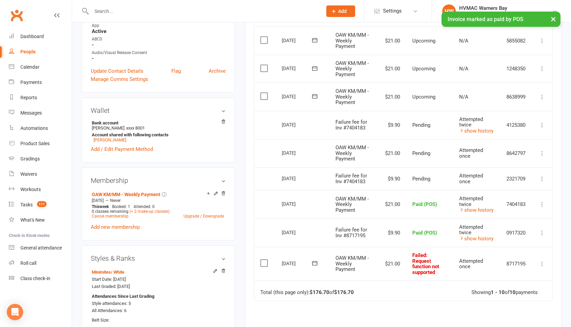
click at [541, 263] on icon at bounding box center [542, 263] width 7 height 7
click at [514, 286] on link "Mark as Paid (POS)" at bounding box center [511, 291] width 67 height 14
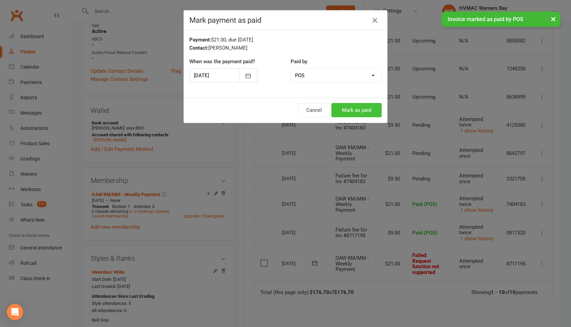
click at [366, 112] on button "Mark as paid" at bounding box center [356, 110] width 50 height 14
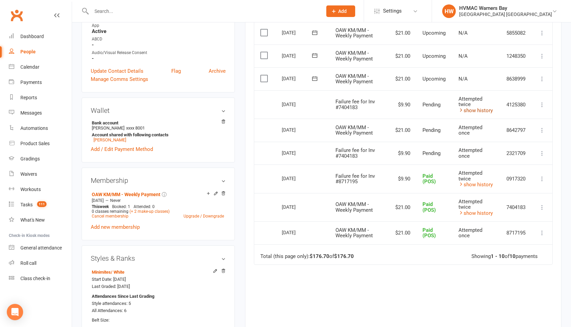
click at [474, 109] on link "show history" at bounding box center [475, 110] width 34 height 6
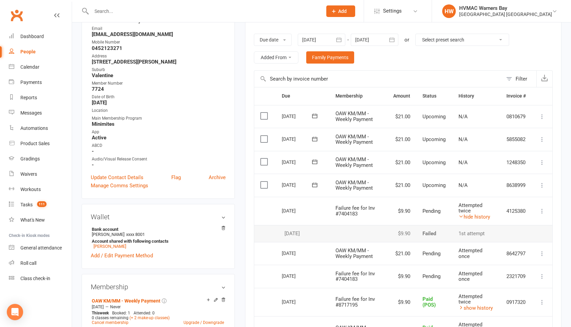
scroll to position [47, 0]
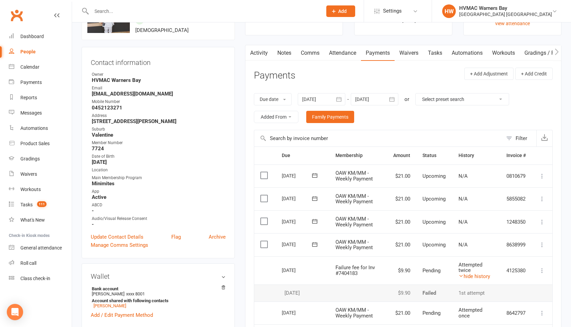
click at [441, 55] on link "Tasks" at bounding box center [435, 53] width 24 height 16
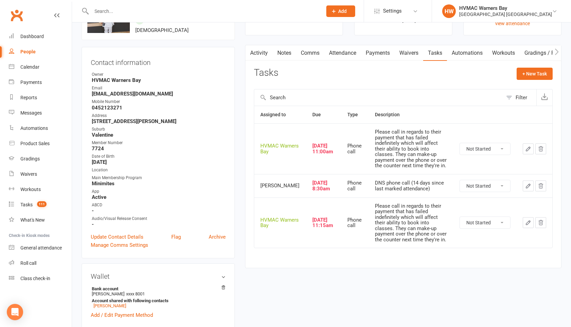
click at [480, 146] on select "Not Started In Progress Waiting Complete" at bounding box center [485, 149] width 50 height 12
click at [460, 145] on select "Not Started In Progress Waiting Complete" at bounding box center [485, 149] width 50 height 12
select select "unstarted"
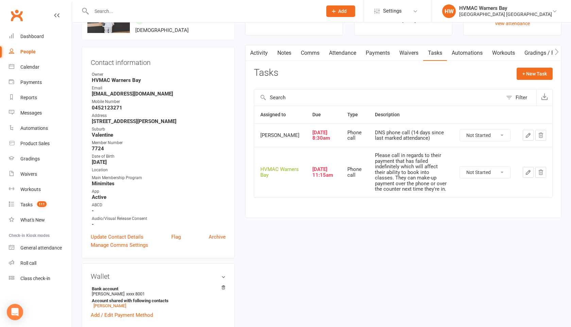
click at [473, 141] on select "Not Started In Progress Waiting Complete" at bounding box center [485, 135] width 50 height 12
click at [460, 137] on select "Not Started In Progress Waiting Complete" at bounding box center [485, 135] width 50 height 12
select select "unstarted"
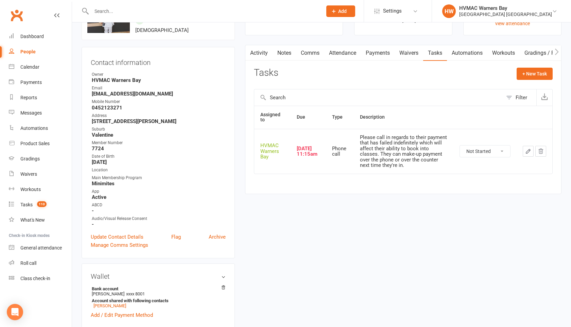
click at [473, 148] on select "Not Started In Progress Waiting Complete" at bounding box center [485, 151] width 50 height 12
click at [460, 145] on select "Not Started In Progress Waiting Complete" at bounding box center [485, 151] width 50 height 12
select select "unstarted"
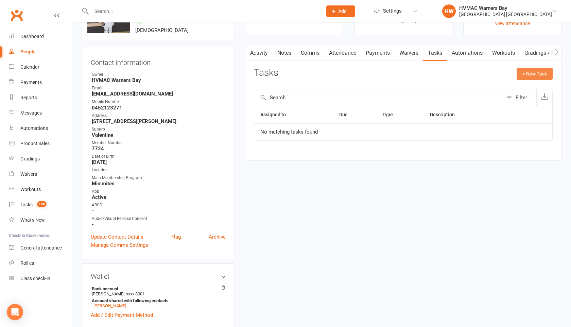
click at [524, 70] on button "+ New Task" at bounding box center [535, 74] width 36 height 12
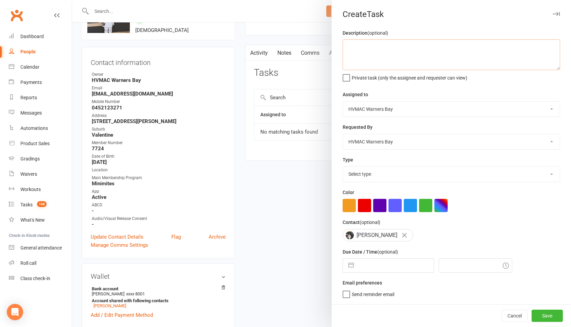
click at [359, 56] on textarea at bounding box center [451, 54] width 217 height 31
click at [367, 105] on select "HVMAC Warners Bay Joel Holland Shalene Lowe Erin Talbut Kaia Hayes Warners Bay …" at bounding box center [451, 109] width 217 height 15
select select "42884"
click at [343, 102] on select "HVMAC Warners Bay Joel Holland Shalene Lowe Erin Talbut Kaia Hayes Warners Bay …" at bounding box center [451, 109] width 217 height 15
click at [368, 139] on select "HVMAC Warners Bay Joel Holland Shalene Lowe Erin Talbut Kaia Hayes Warners Bay …" at bounding box center [451, 141] width 217 height 15
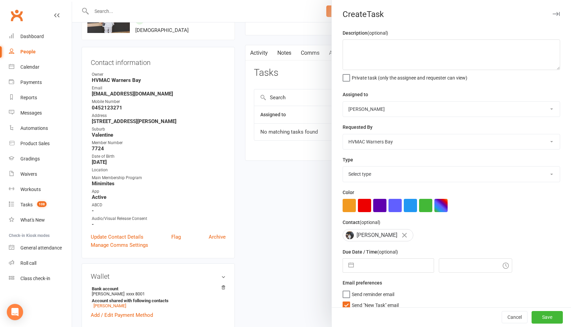
click at [343, 135] on select "HVMAC Warners Bay Joel Holland Shalene Lowe Erin Talbut Kaia Hayes Warners Bay …" at bounding box center [451, 141] width 217 height 15
click at [366, 176] on select "Select type App Desk staff tasks E-mail Fyi Main membership Meeting Member numb…" at bounding box center [451, 174] width 217 height 15
select select "18811"
click at [343, 167] on select "Select type App Desk staff tasks E-mail Fyi Main membership Meeting Member numb…" at bounding box center [451, 174] width 217 height 15
click at [351, 264] on button "button" at bounding box center [351, 266] width 12 height 14
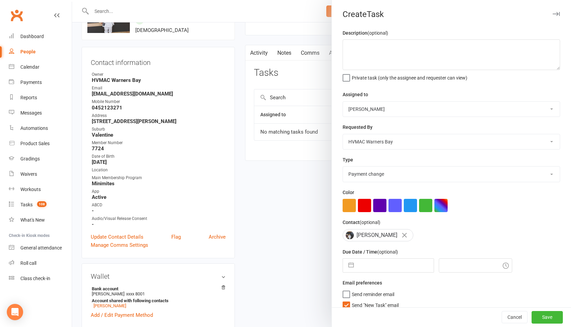
select select "6"
select select "2025"
select select "7"
select select "2025"
select select "8"
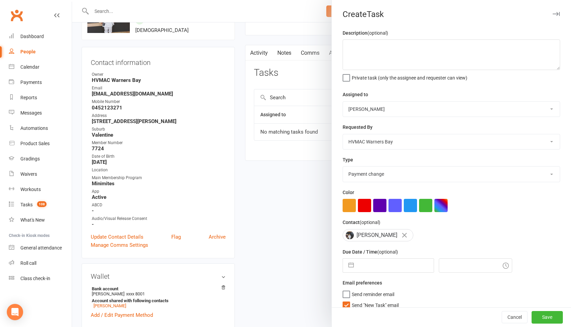
select select "2025"
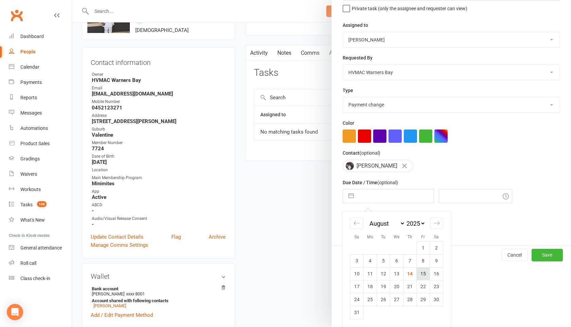
click at [426, 274] on td "15" at bounding box center [423, 273] width 13 height 13
type input "15 Aug 2025"
type input "4:15pm"
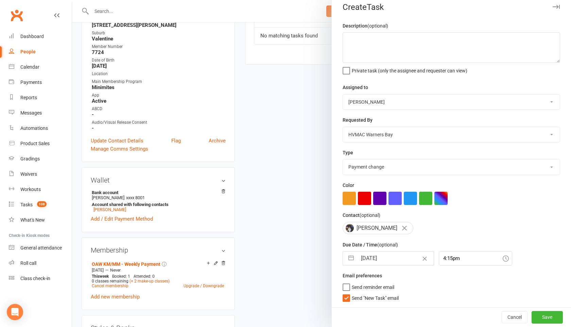
scroll to position [150, 0]
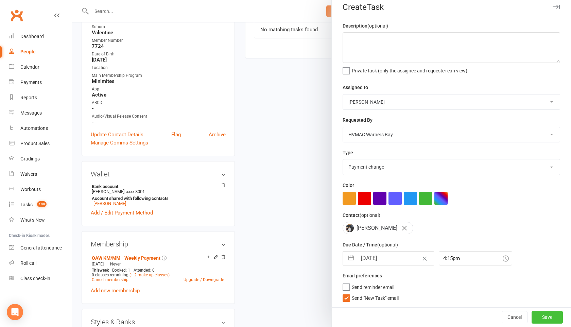
click at [547, 319] on button "Save" at bounding box center [546, 317] width 31 height 12
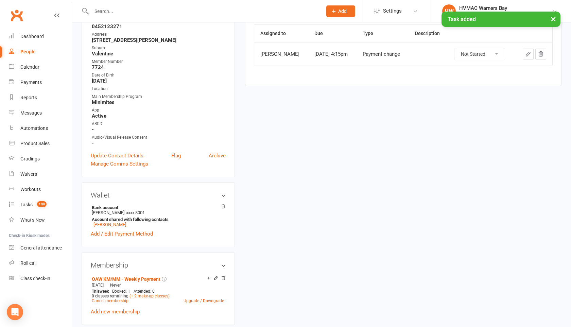
scroll to position [102, 0]
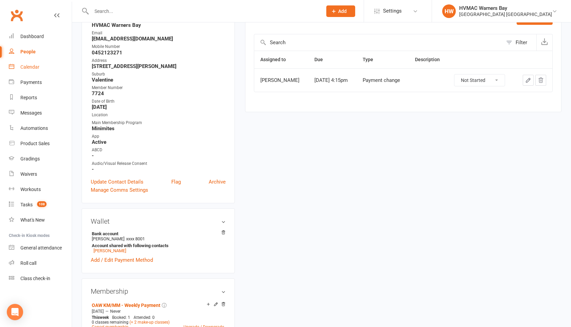
click at [18, 64] on link "Calendar" at bounding box center [40, 66] width 63 height 15
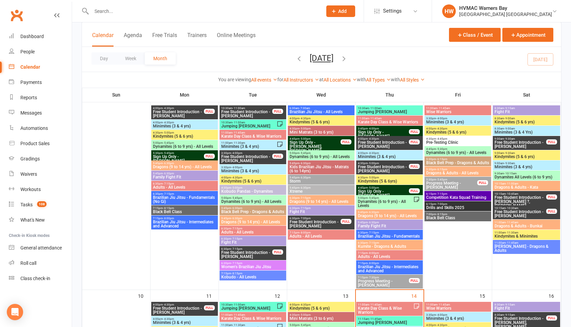
scroll to position [432, 0]
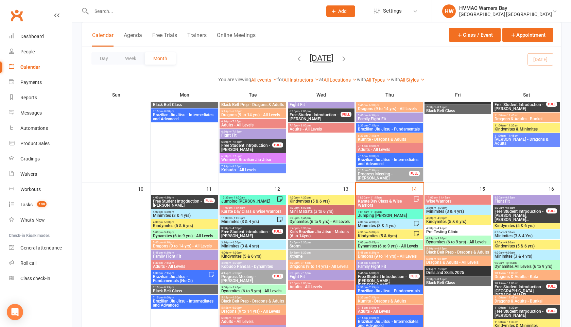
click at [364, 231] on span "4:30pm - 5:00pm" at bounding box center [385, 232] width 56 height 3
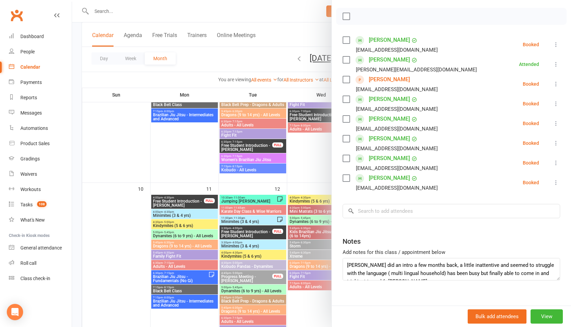
scroll to position [101, 0]
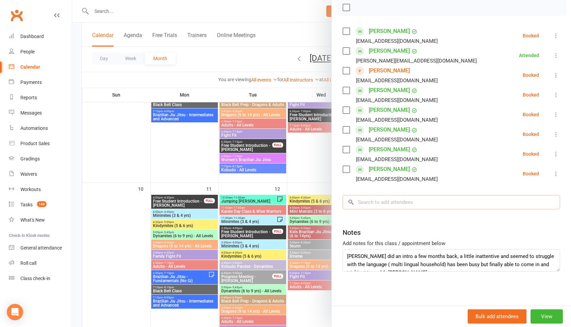
click at [377, 200] on input "search" at bounding box center [451, 202] width 217 height 14
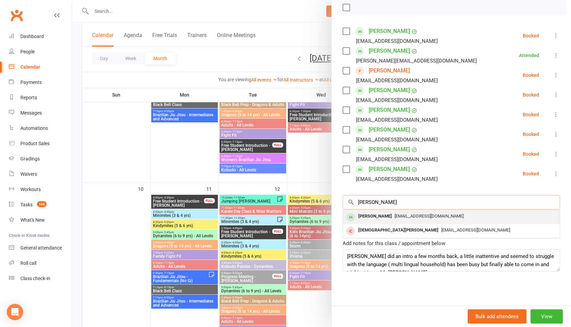
type input "advait"
click at [378, 215] on div "Advait Indurkar" at bounding box center [374, 216] width 39 height 10
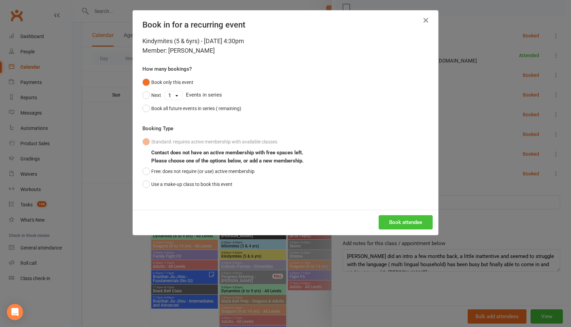
click at [388, 222] on button "Book attendee" at bounding box center [406, 222] width 54 height 14
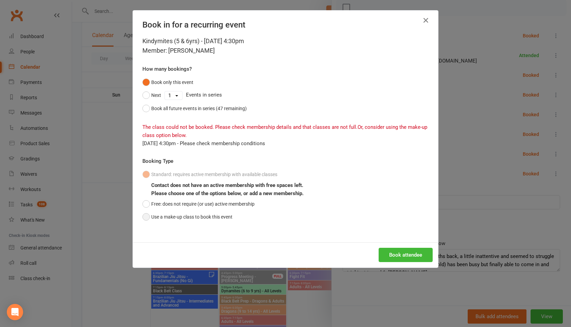
click at [146, 217] on button "Use a make-up class to book this event" at bounding box center [187, 216] width 90 height 13
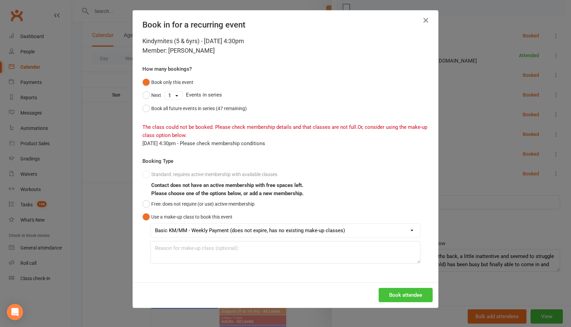
click at [396, 293] on button "Book attendee" at bounding box center [406, 295] width 54 height 14
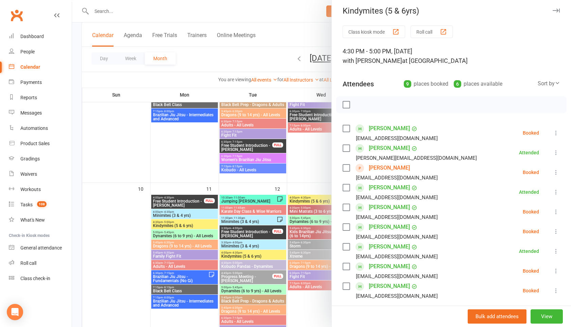
scroll to position [0, 0]
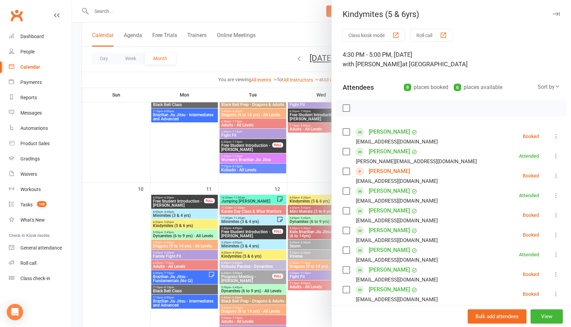
click at [556, 15] on icon "button" at bounding box center [556, 14] width 7 height 4
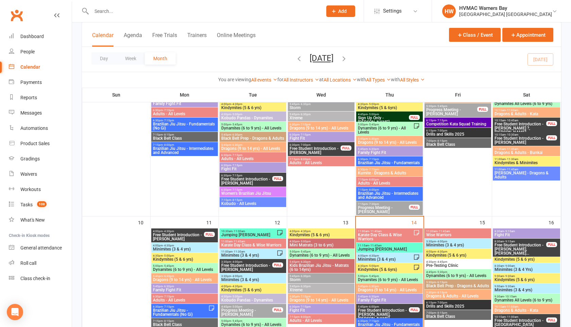
scroll to position [388, 0]
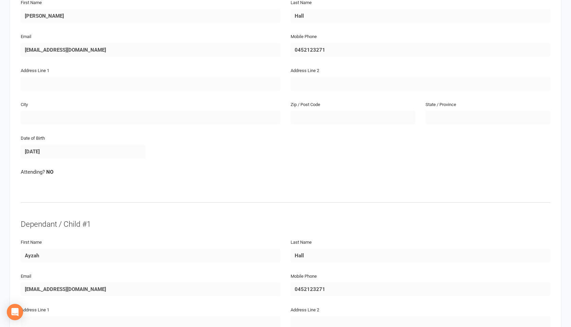
scroll to position [131, 0]
